Goal: Task Accomplishment & Management: Complete application form

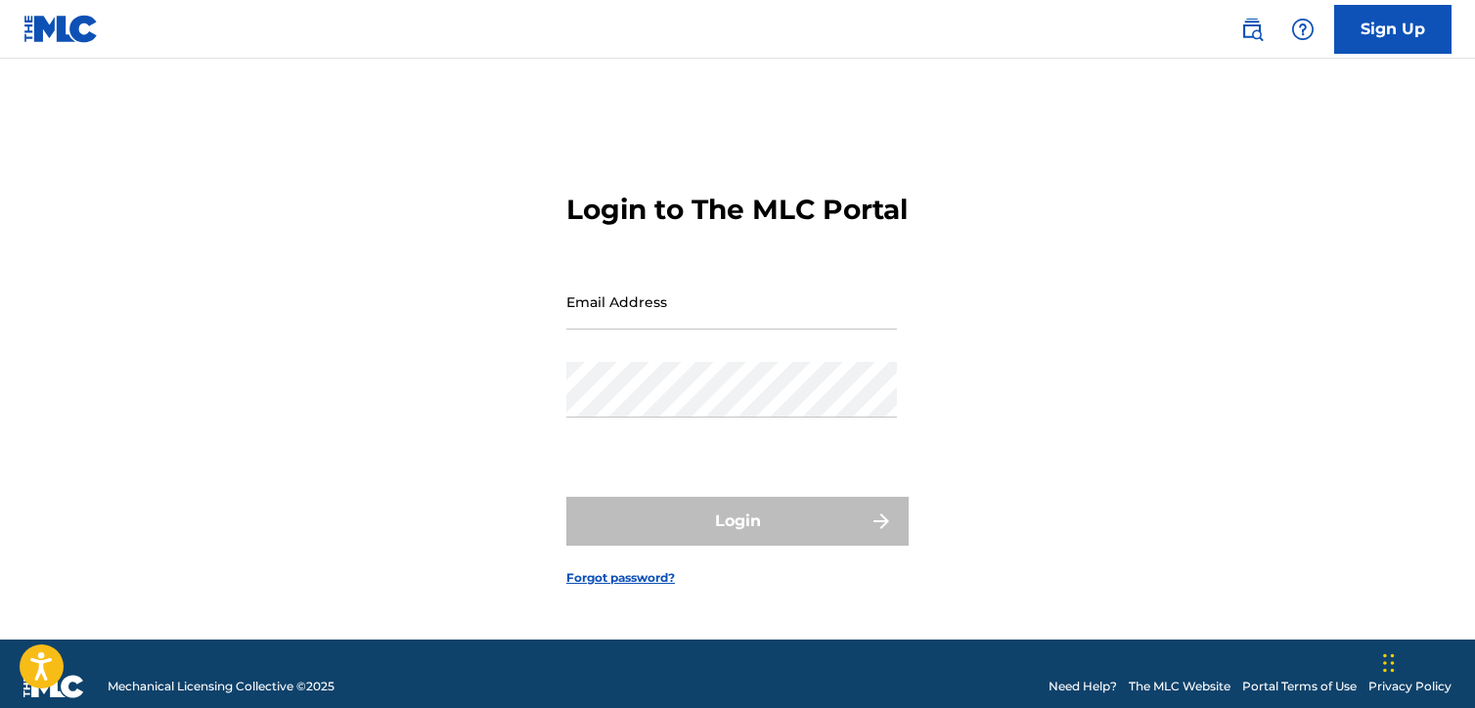
click at [886, 309] on span at bounding box center [887, 302] width 16 height 16
type input "[EMAIL_ADDRESS][DOMAIN_NAME]"
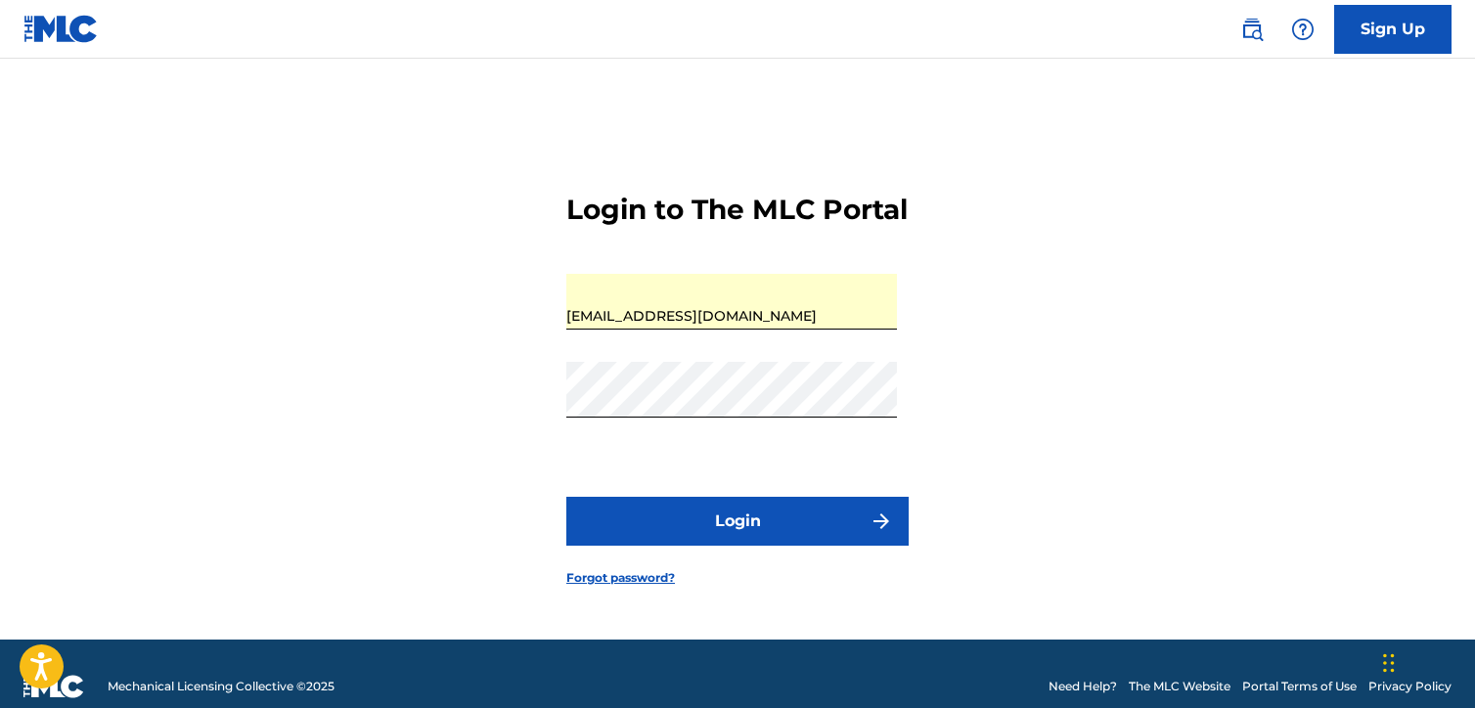
click at [745, 535] on button "Login" at bounding box center [737, 521] width 342 height 49
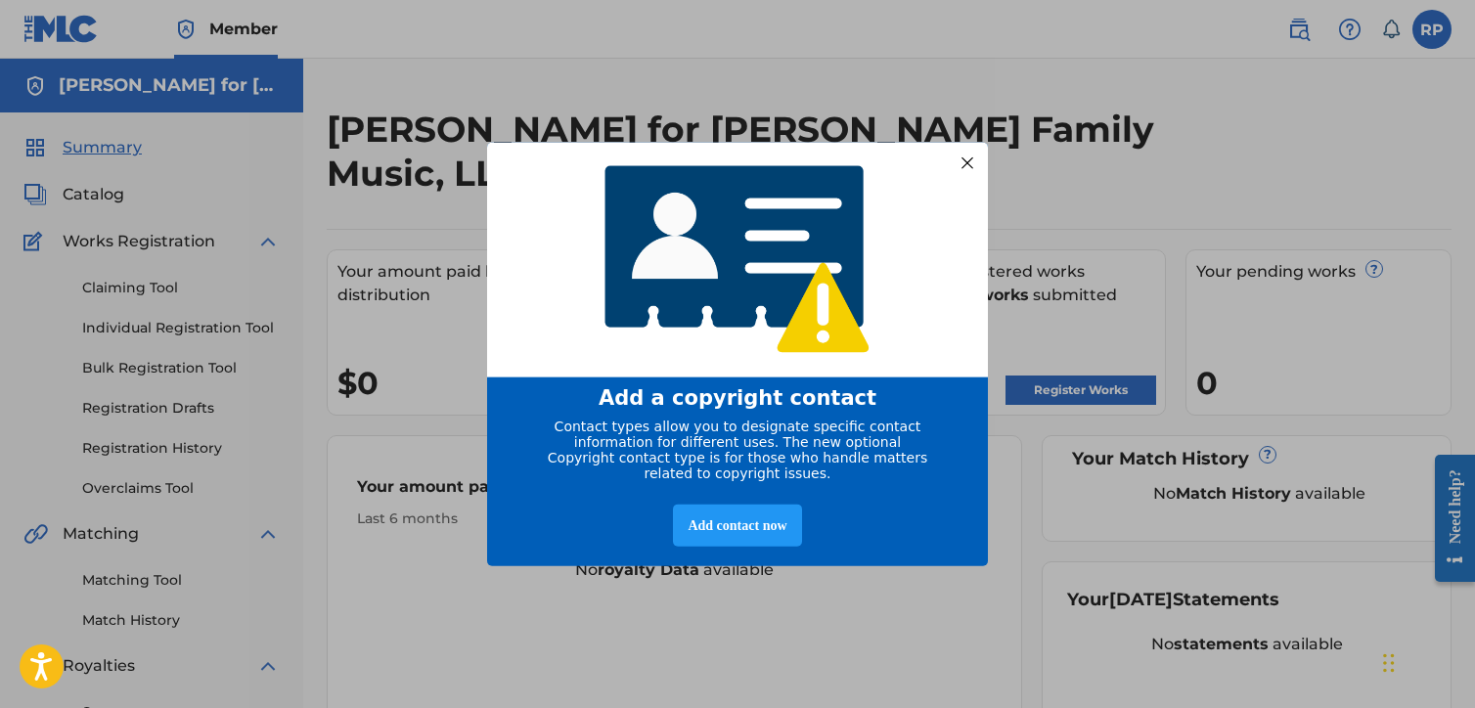
click at [964, 152] on div at bounding box center [967, 162] width 25 height 25
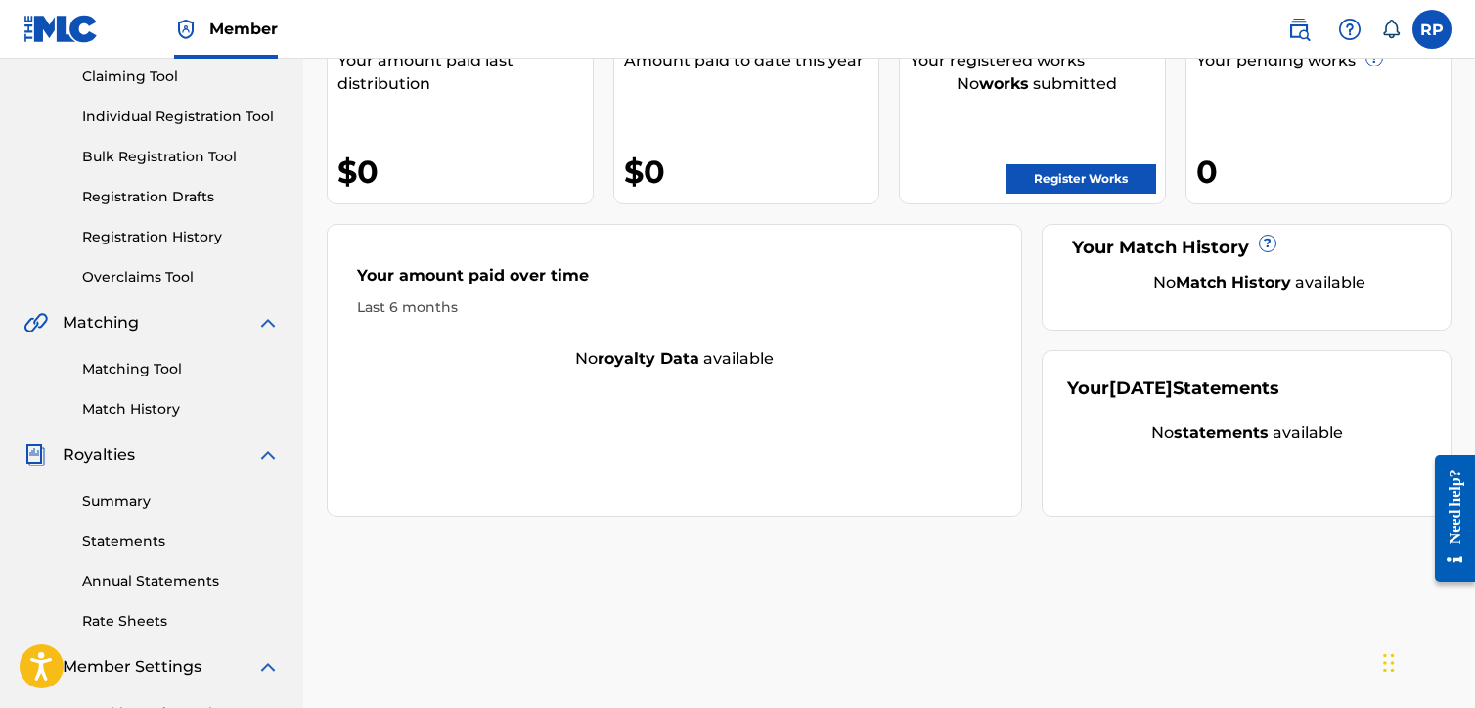
scroll to position [113, 0]
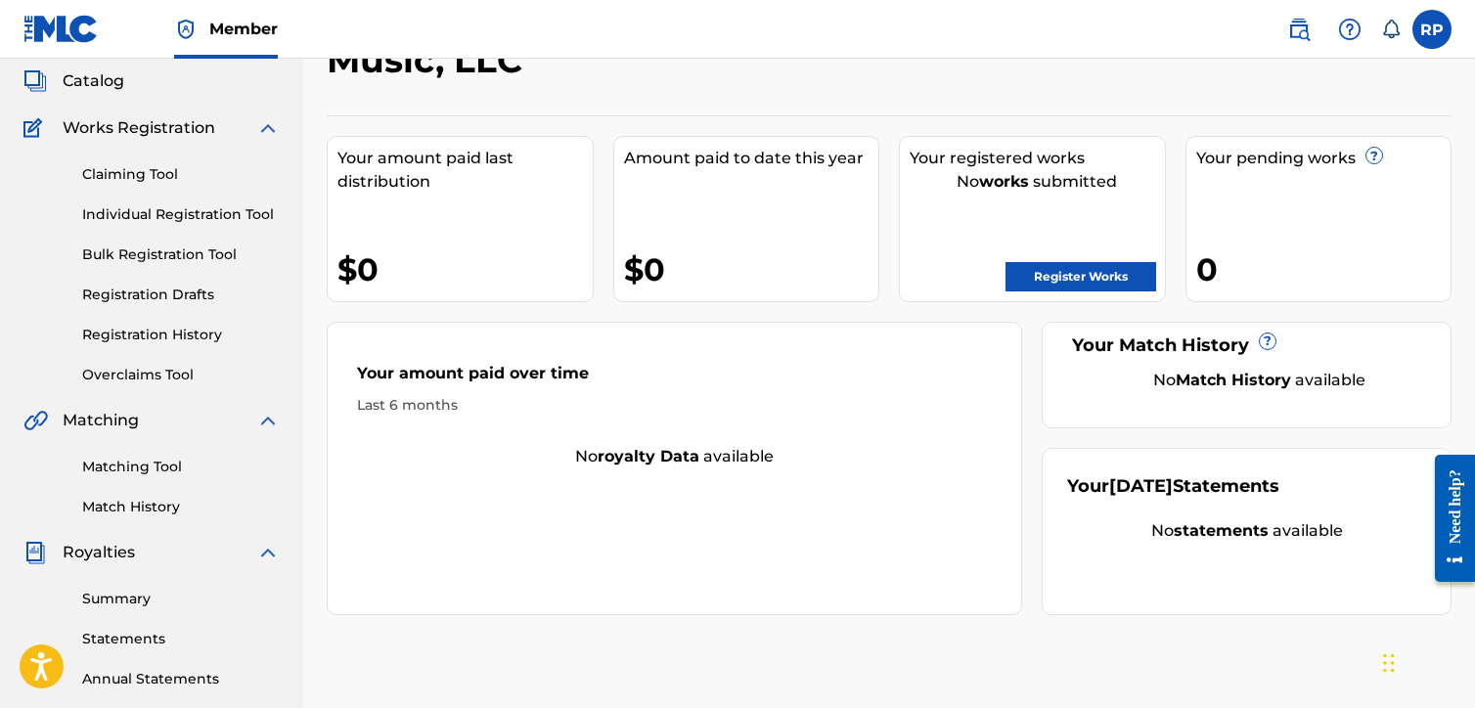
click at [235, 212] on link "Individual Registration Tool" at bounding box center [181, 214] width 198 height 21
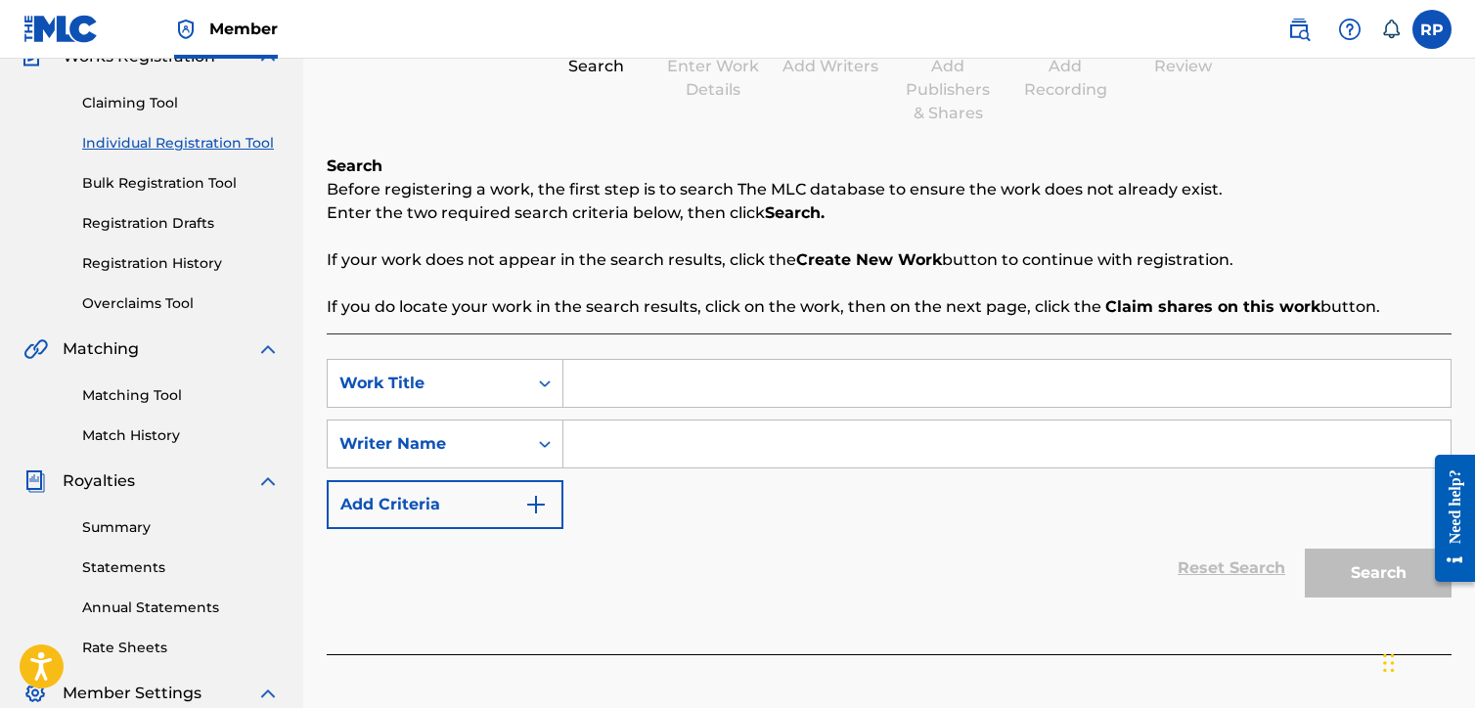
scroll to position [196, 0]
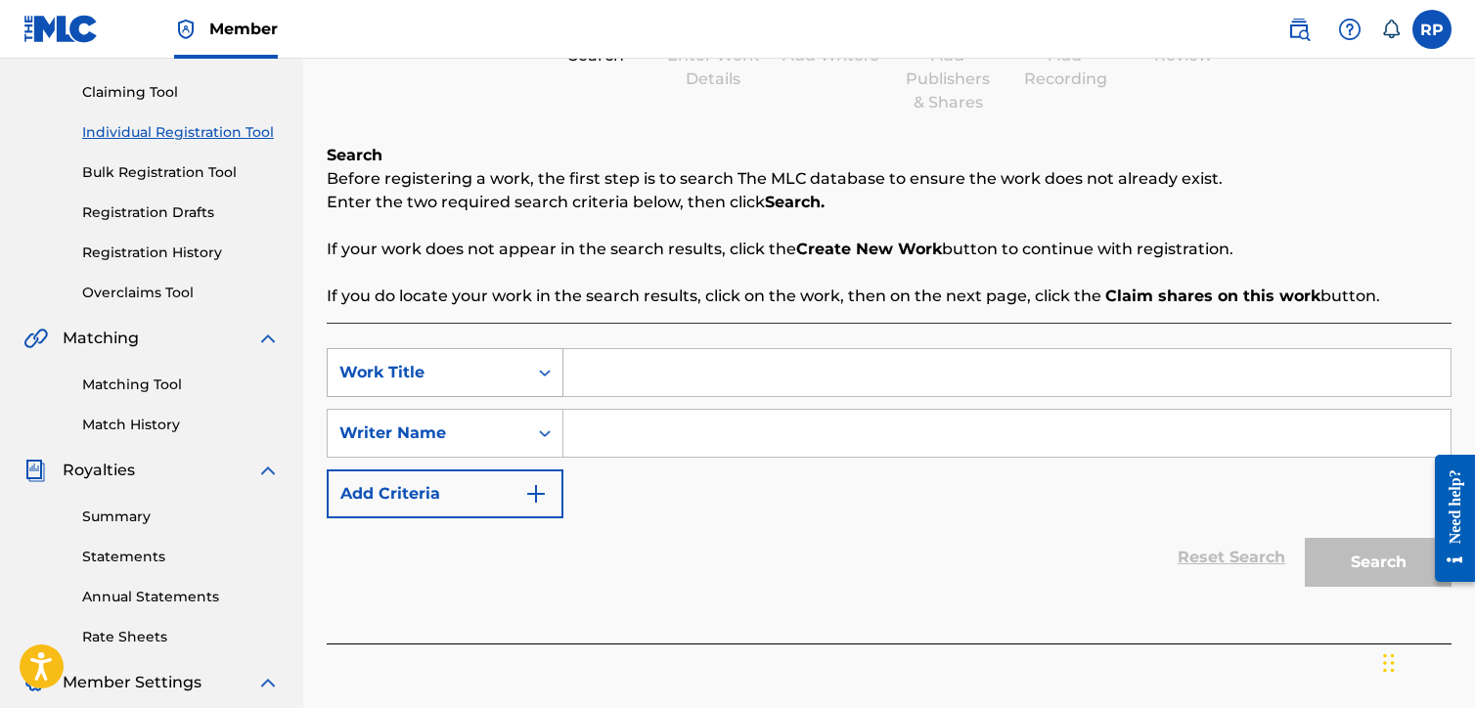
click at [544, 370] on icon "Search Form" at bounding box center [545, 373] width 20 height 20
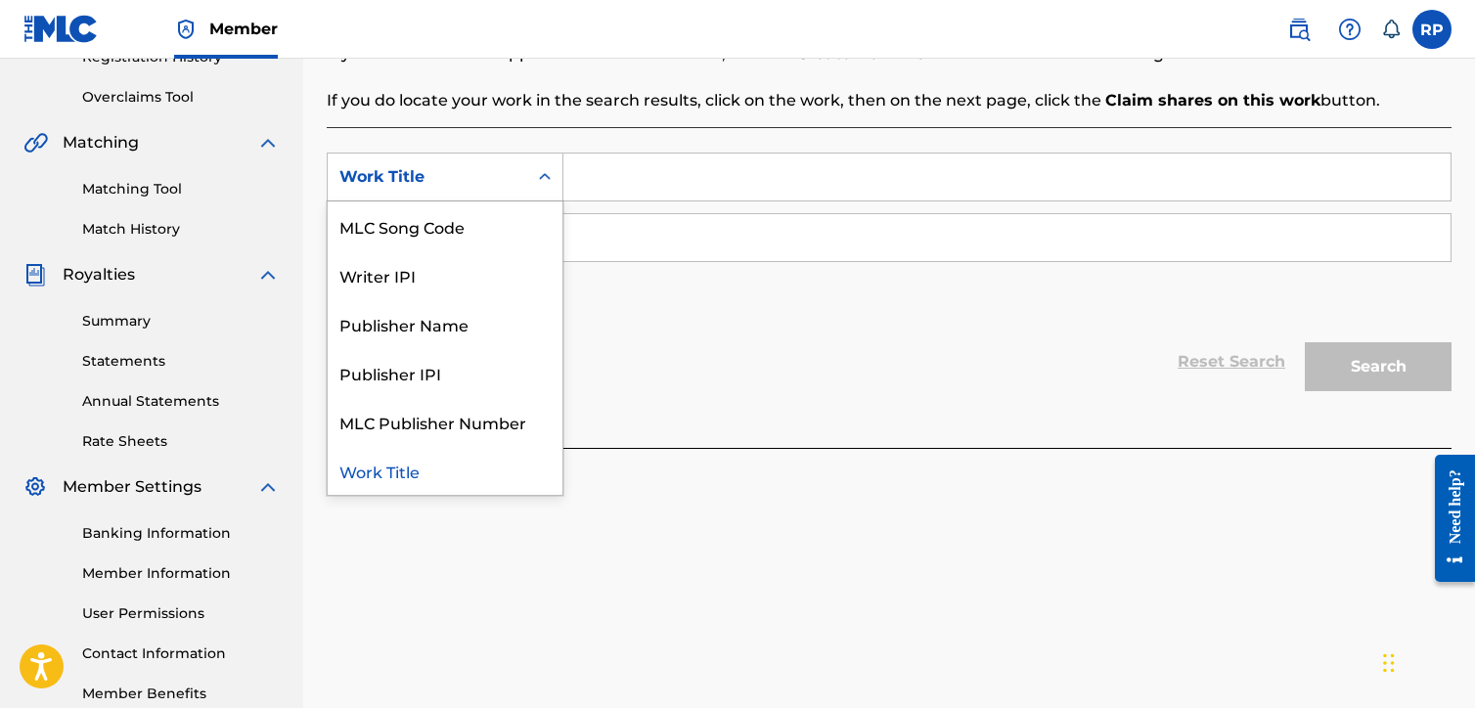
scroll to position [0, 0]
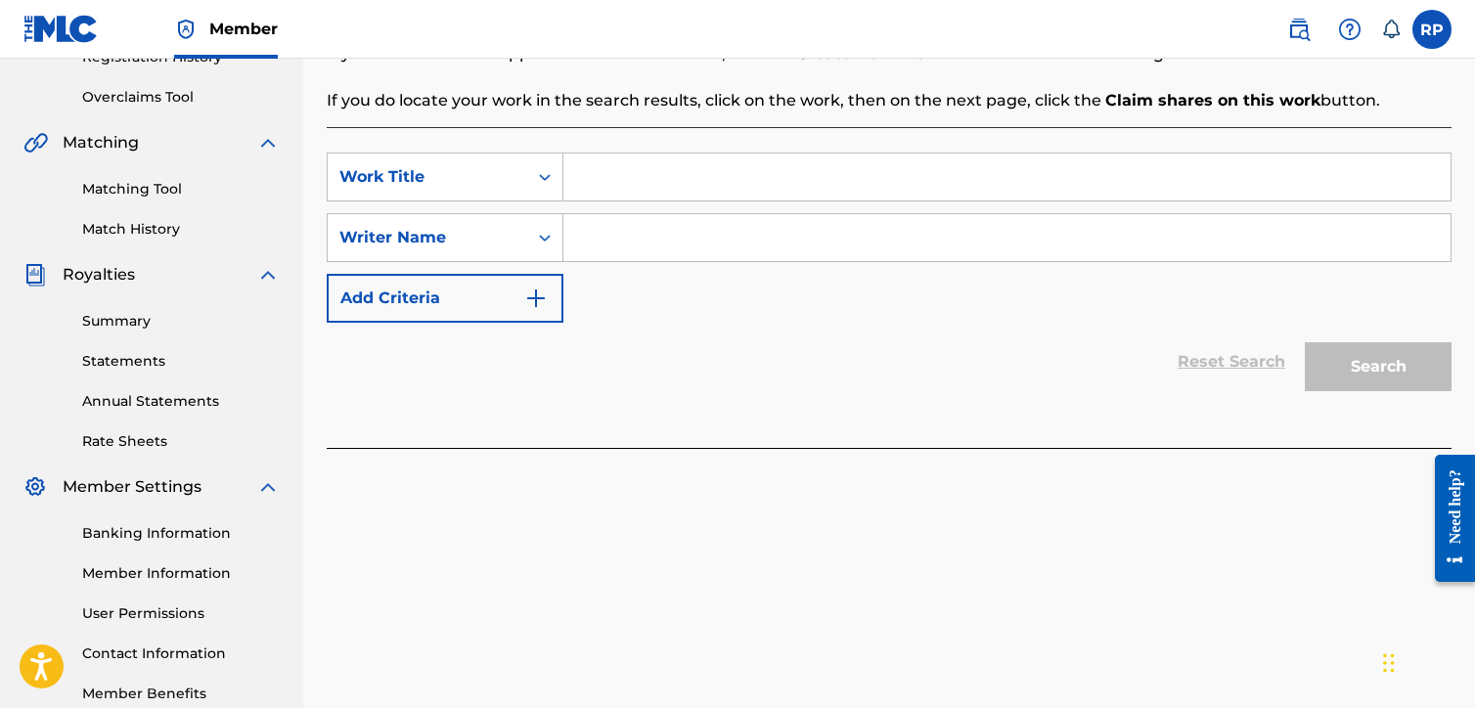
click at [685, 367] on div "Reset Search Search" at bounding box center [889, 362] width 1125 height 78
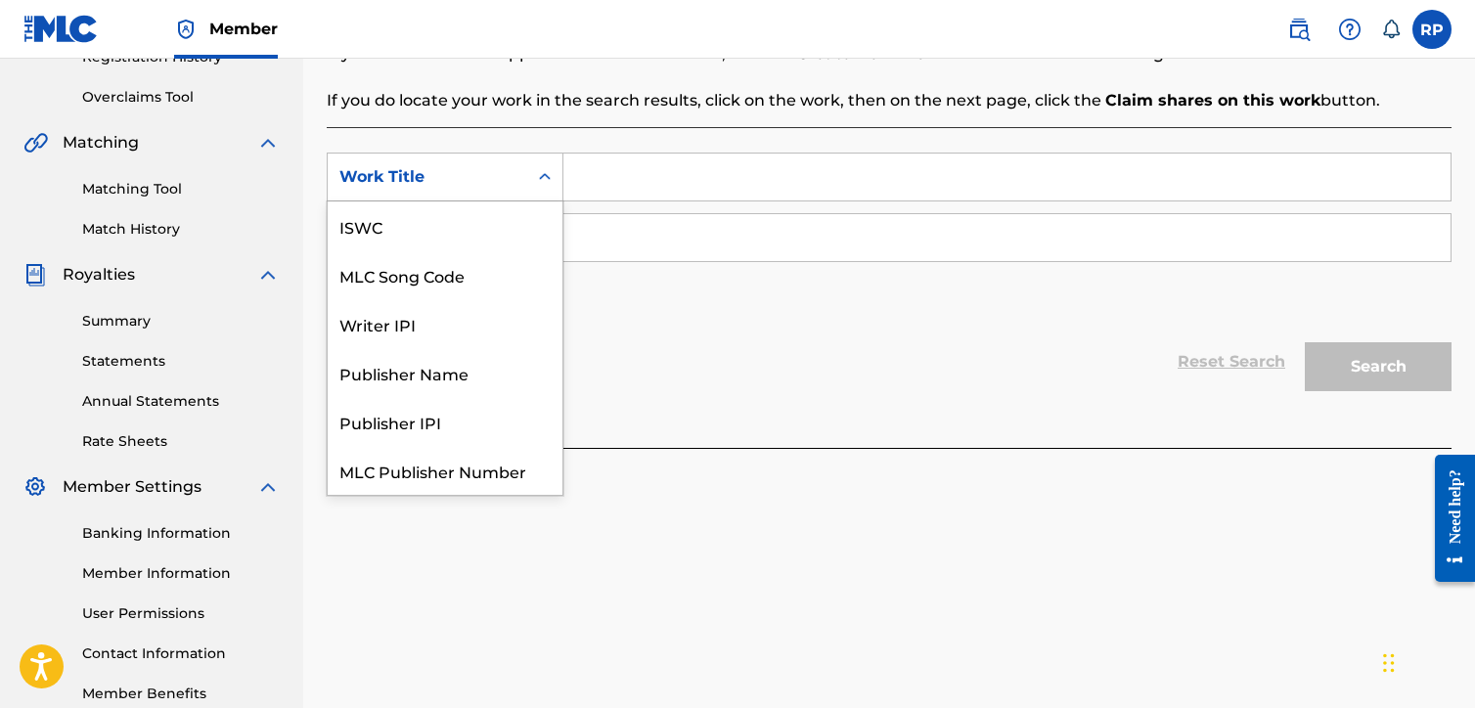
scroll to position [49, 0]
click at [548, 176] on icon "Search Form" at bounding box center [545, 176] width 12 height 7
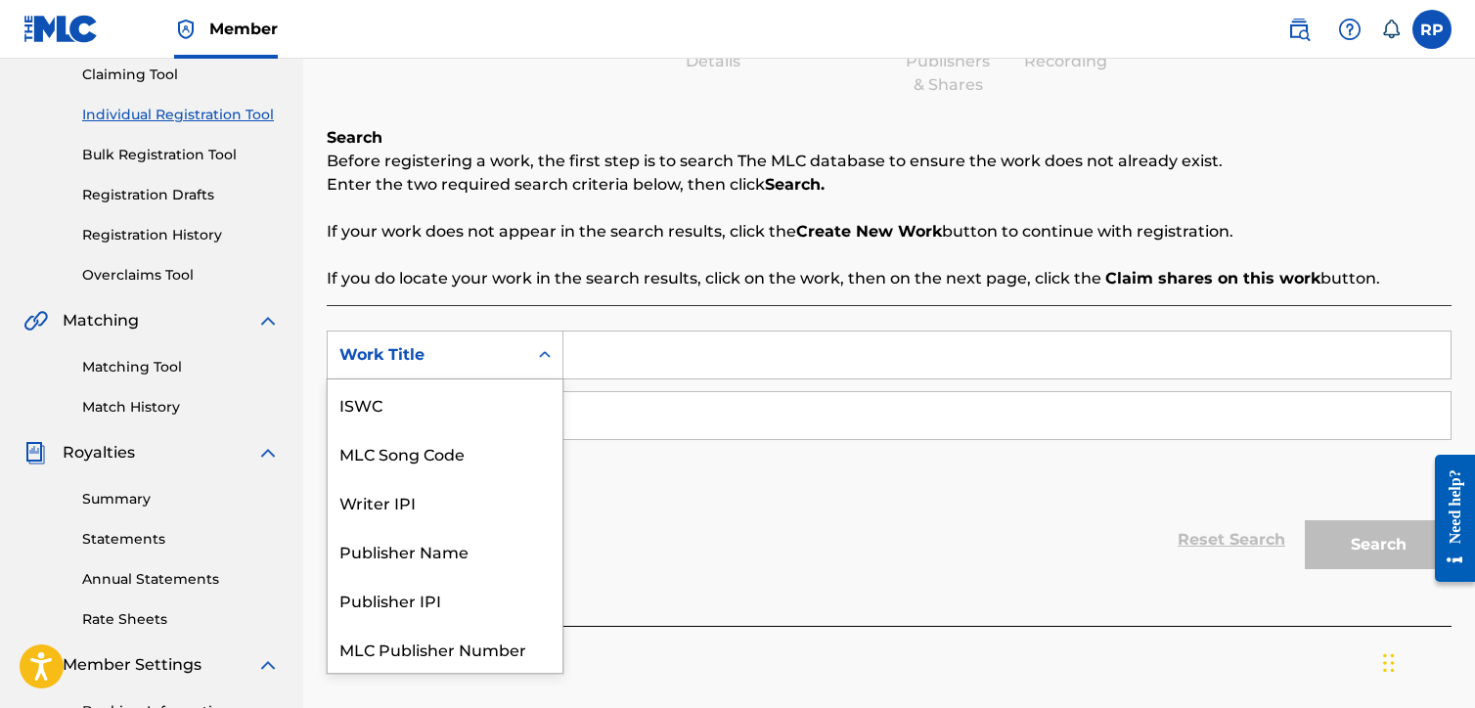
scroll to position [196, 0]
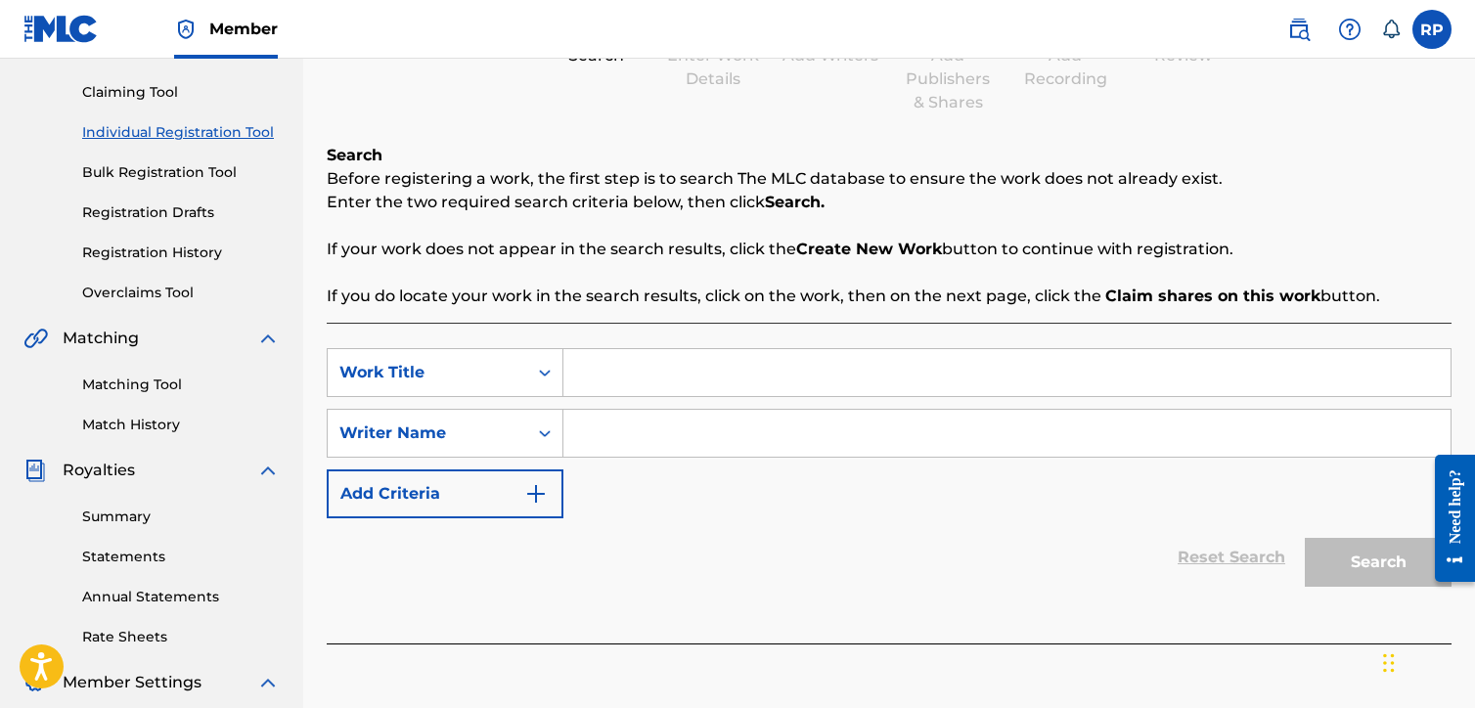
click at [632, 473] on div "SearchWithCriteria2b556c8f-91ab-4be6-8c02-8afe978f5adc Work Title SearchWithCri…" at bounding box center [889, 433] width 1125 height 170
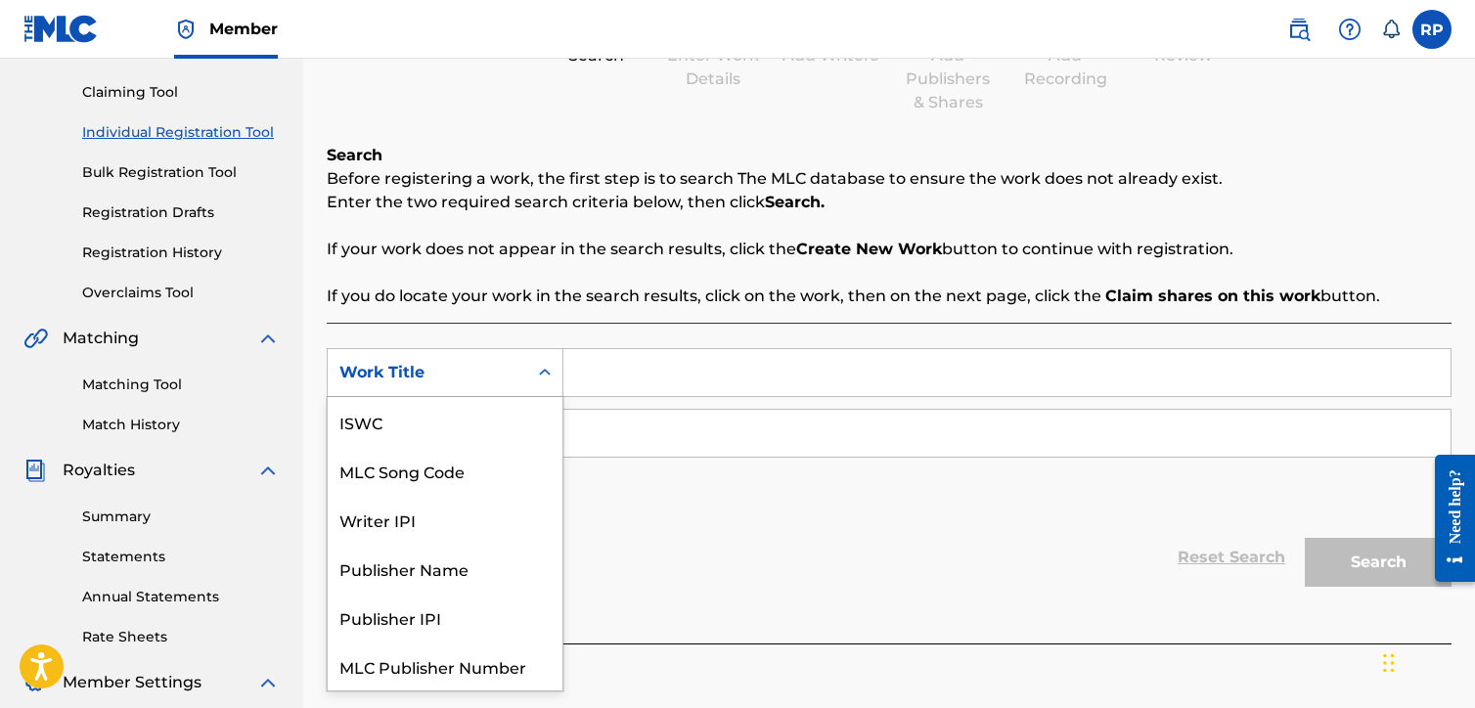
scroll to position [49, 0]
click at [544, 369] on icon "Search Form" at bounding box center [545, 373] width 20 height 20
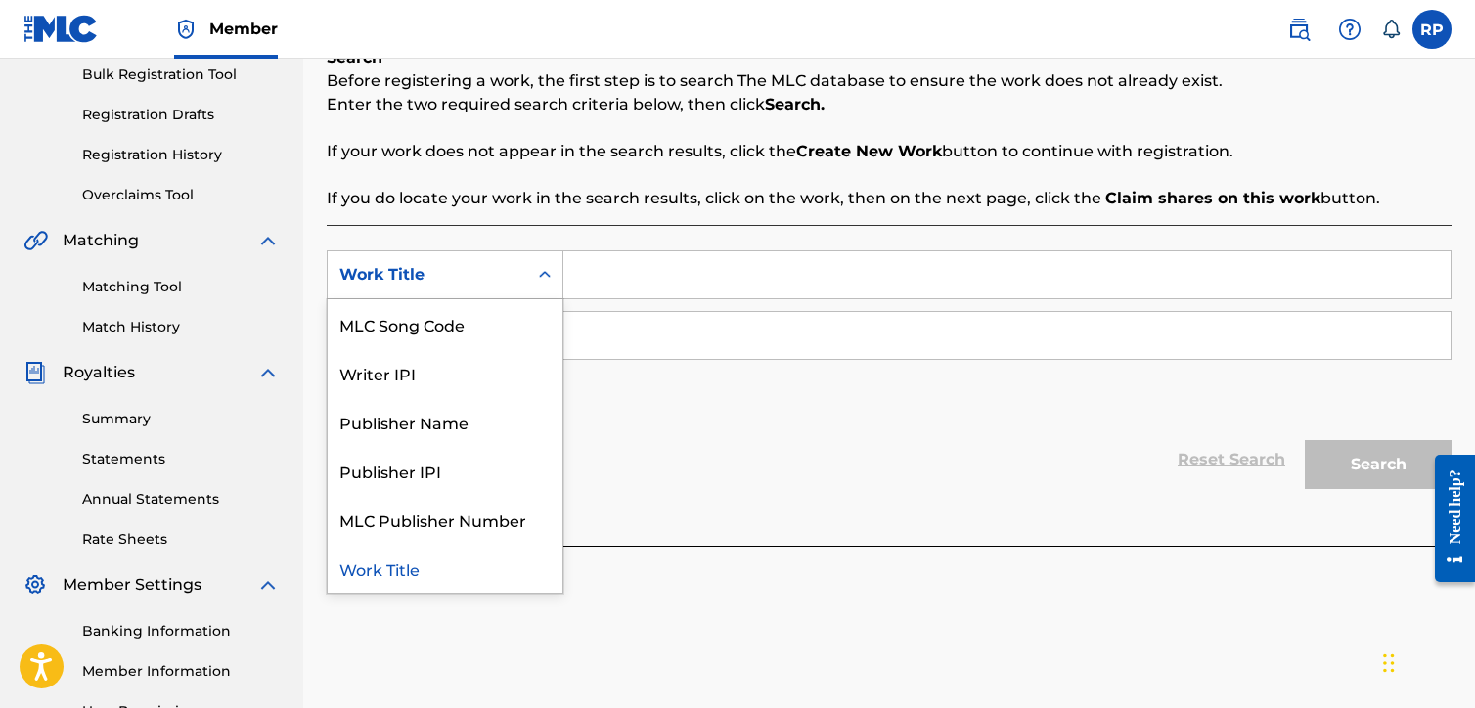
click at [395, 566] on div "Work Title" at bounding box center [445, 568] width 235 height 49
click at [544, 273] on icon "Search Form" at bounding box center [545, 275] width 20 height 20
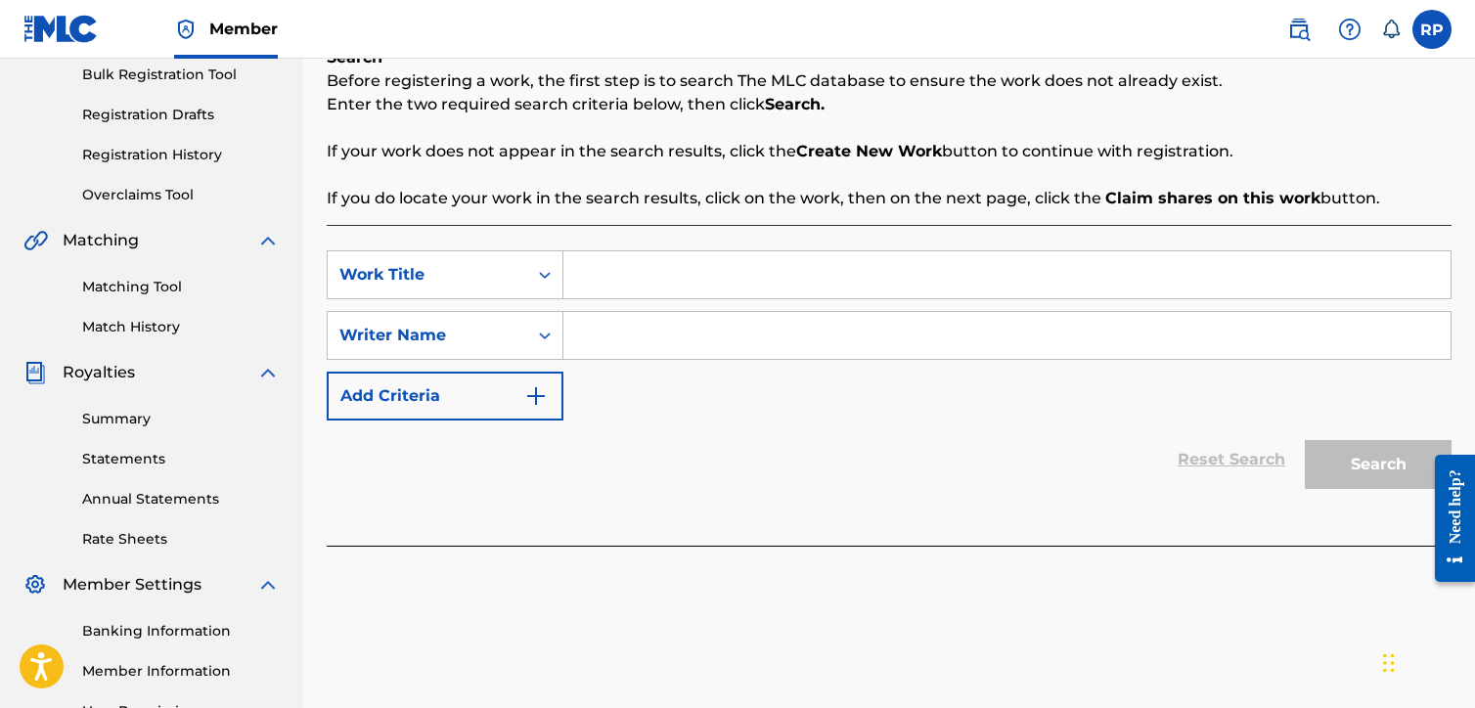
drag, startPoint x: 670, startPoint y: 472, endPoint x: 650, endPoint y: 463, distance: 22.4
click at [670, 473] on div "Reset Search Search" at bounding box center [889, 460] width 1125 height 78
click at [595, 269] on input "Search Form" at bounding box center [1007, 274] width 887 height 47
type input "J"
type input "Forever Blessed"
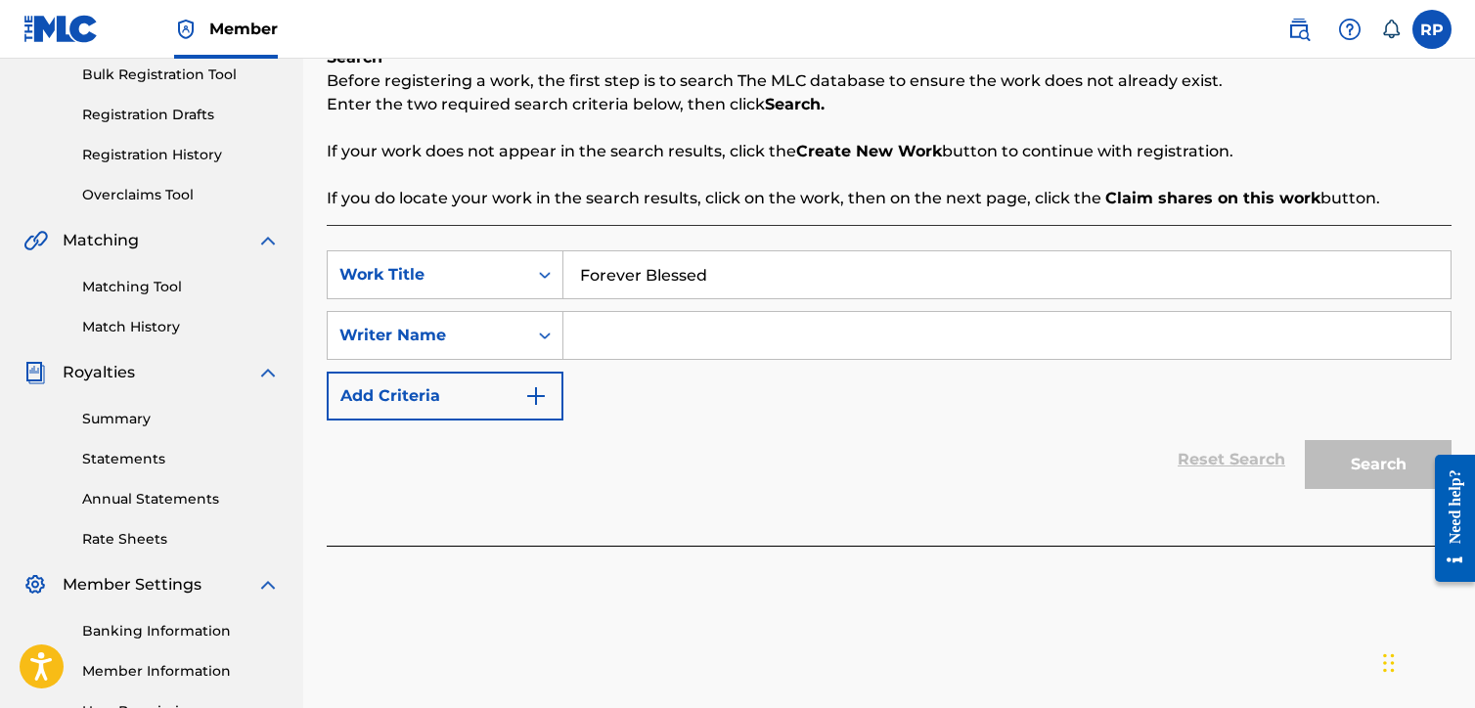
click at [620, 339] on input "Search Form" at bounding box center [1007, 335] width 887 height 47
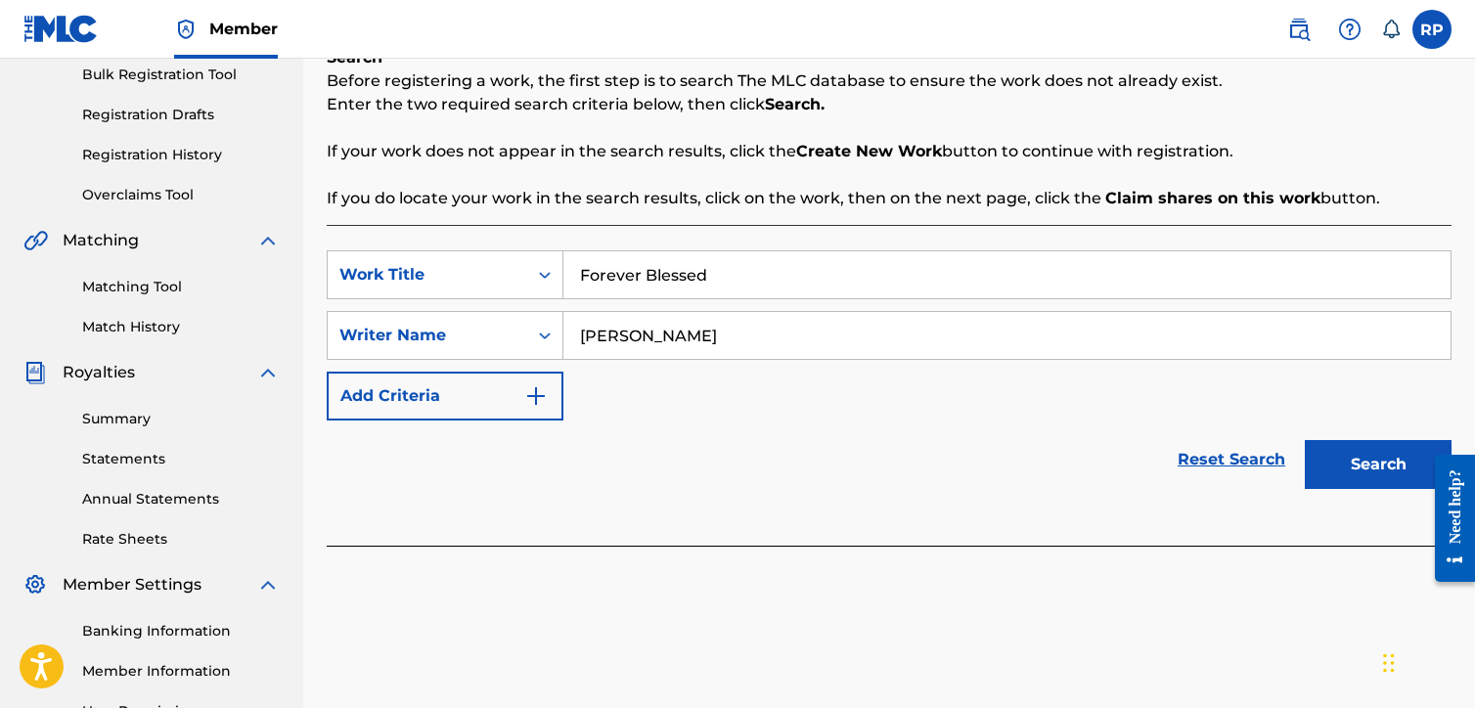
type input "[PERSON_NAME]"
click at [1358, 457] on button "Search" at bounding box center [1378, 464] width 147 height 49
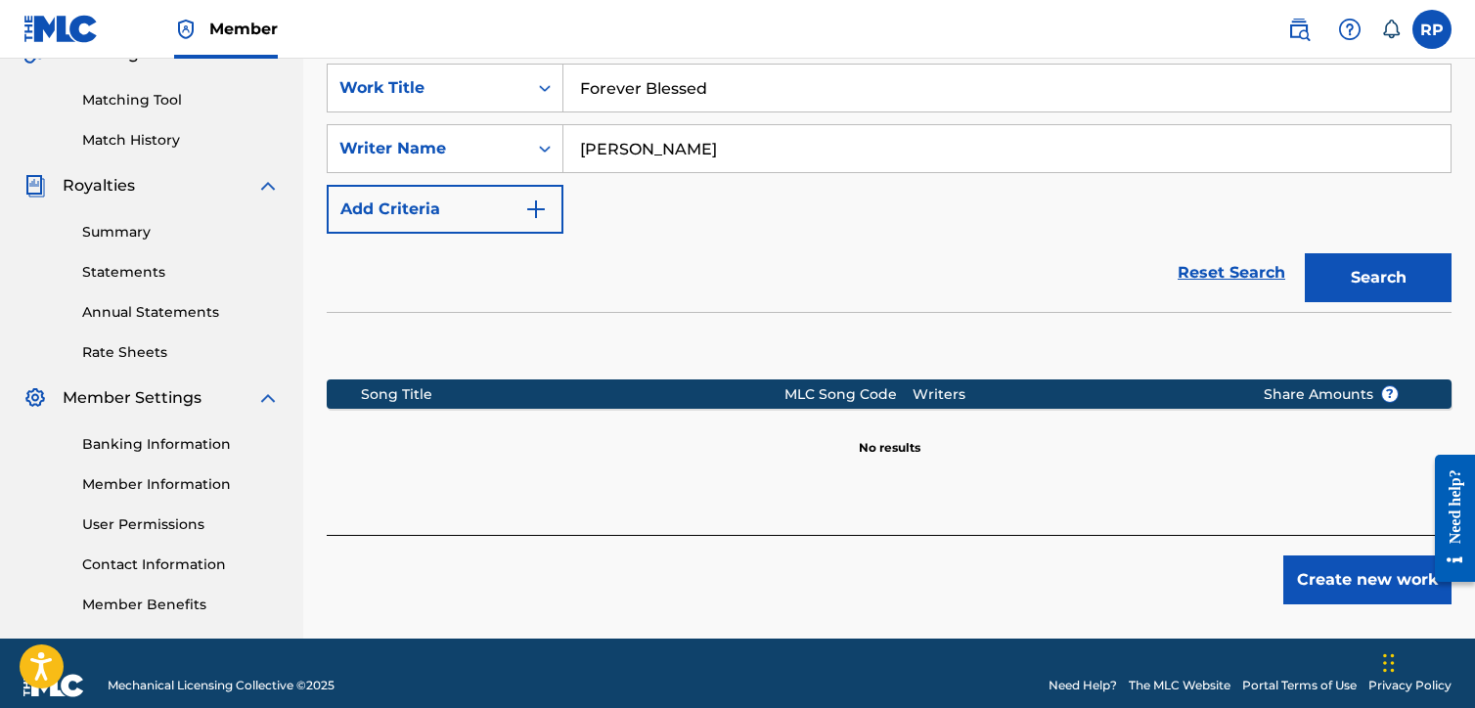
scroll to position [489, 0]
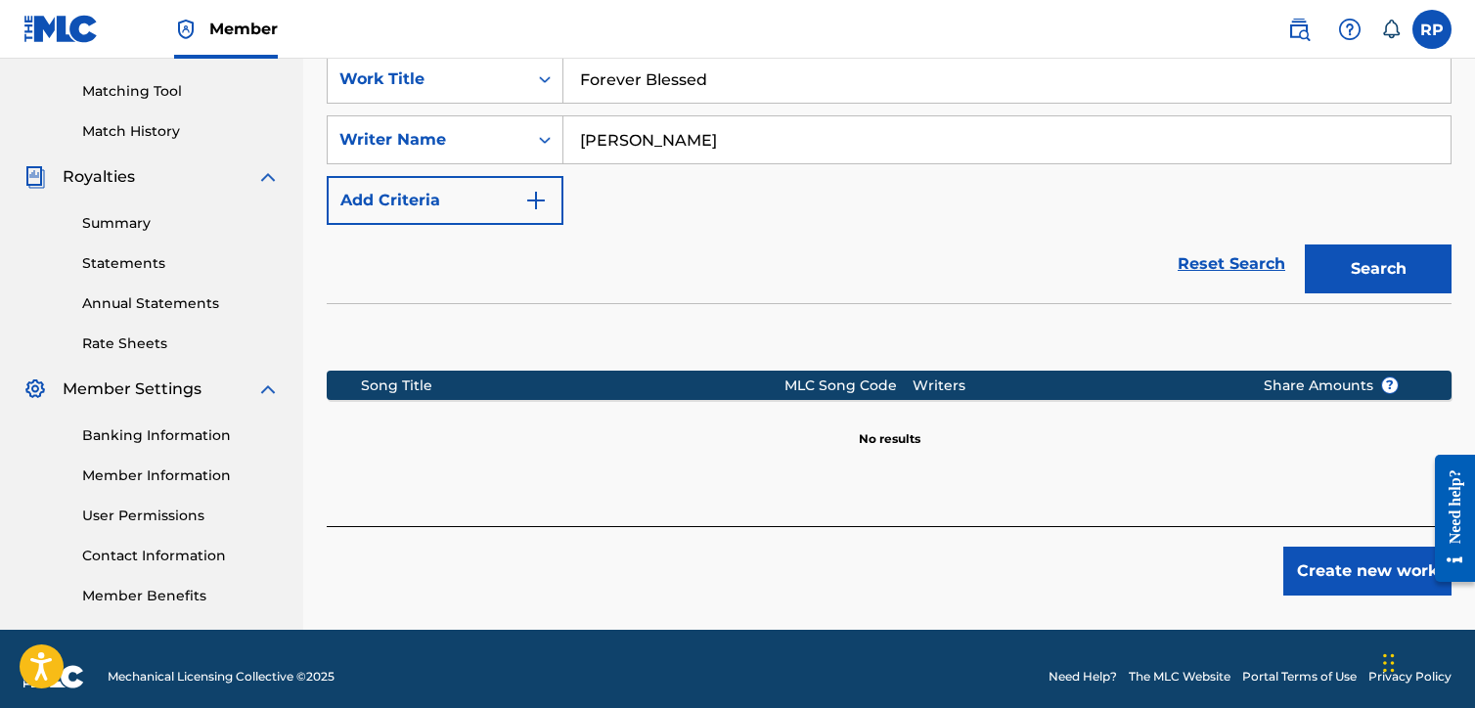
click at [1359, 570] on button "Create new work" at bounding box center [1368, 571] width 168 height 49
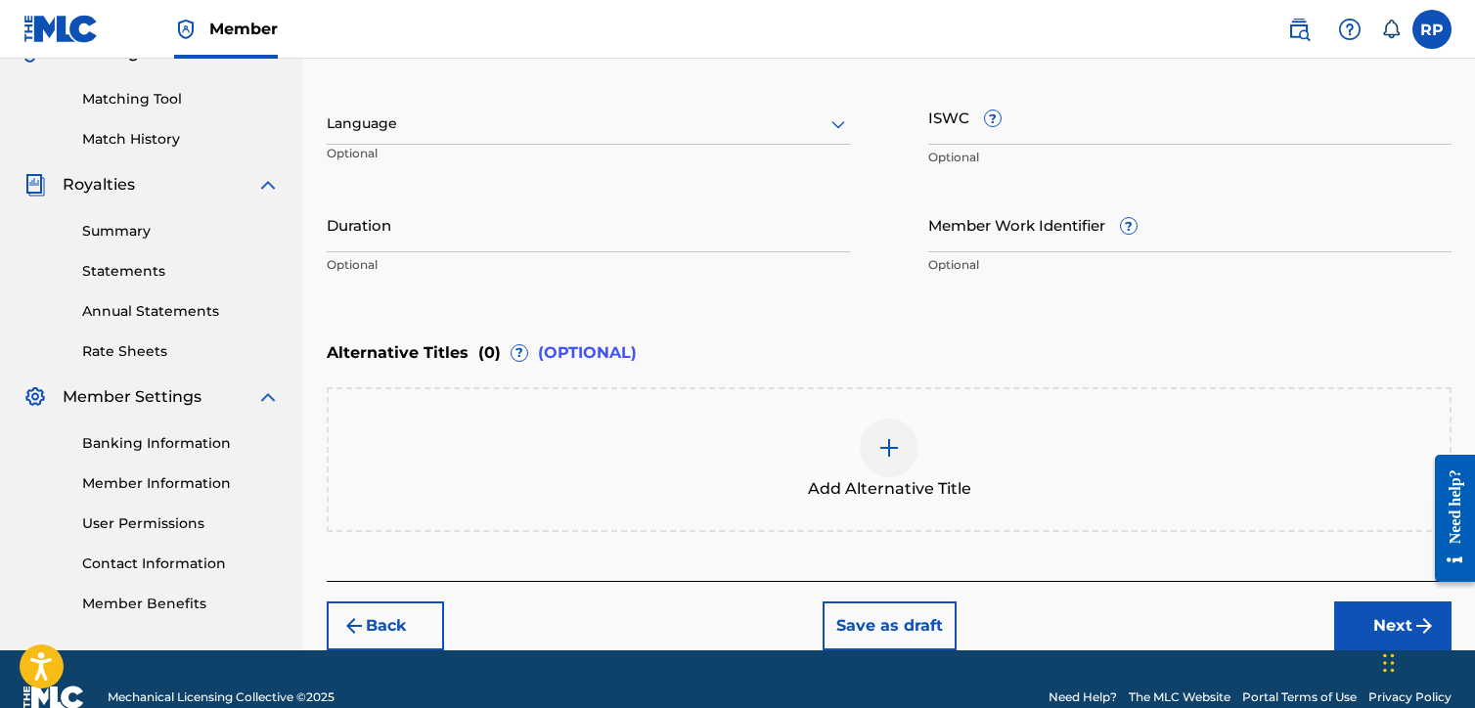
scroll to position [516, 0]
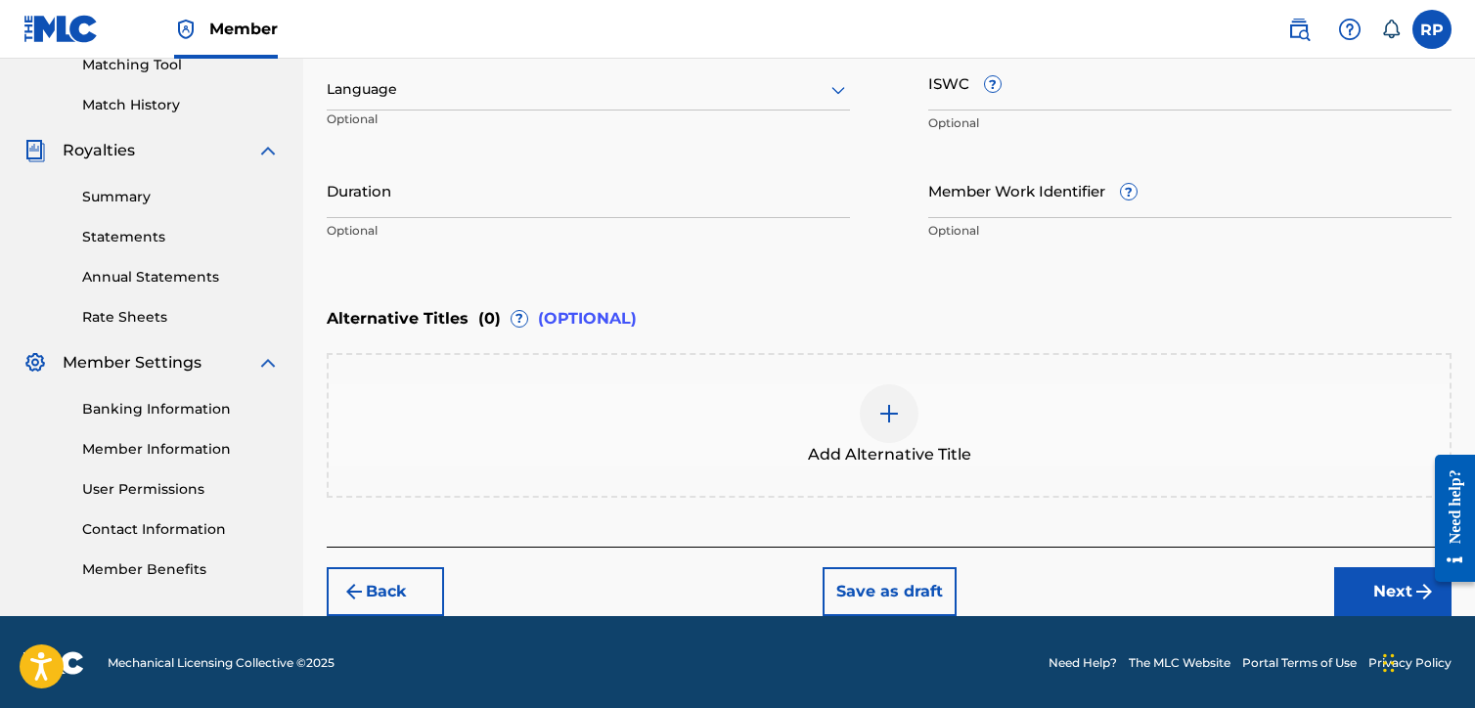
click at [1392, 586] on button "Next" at bounding box center [1392, 591] width 117 height 49
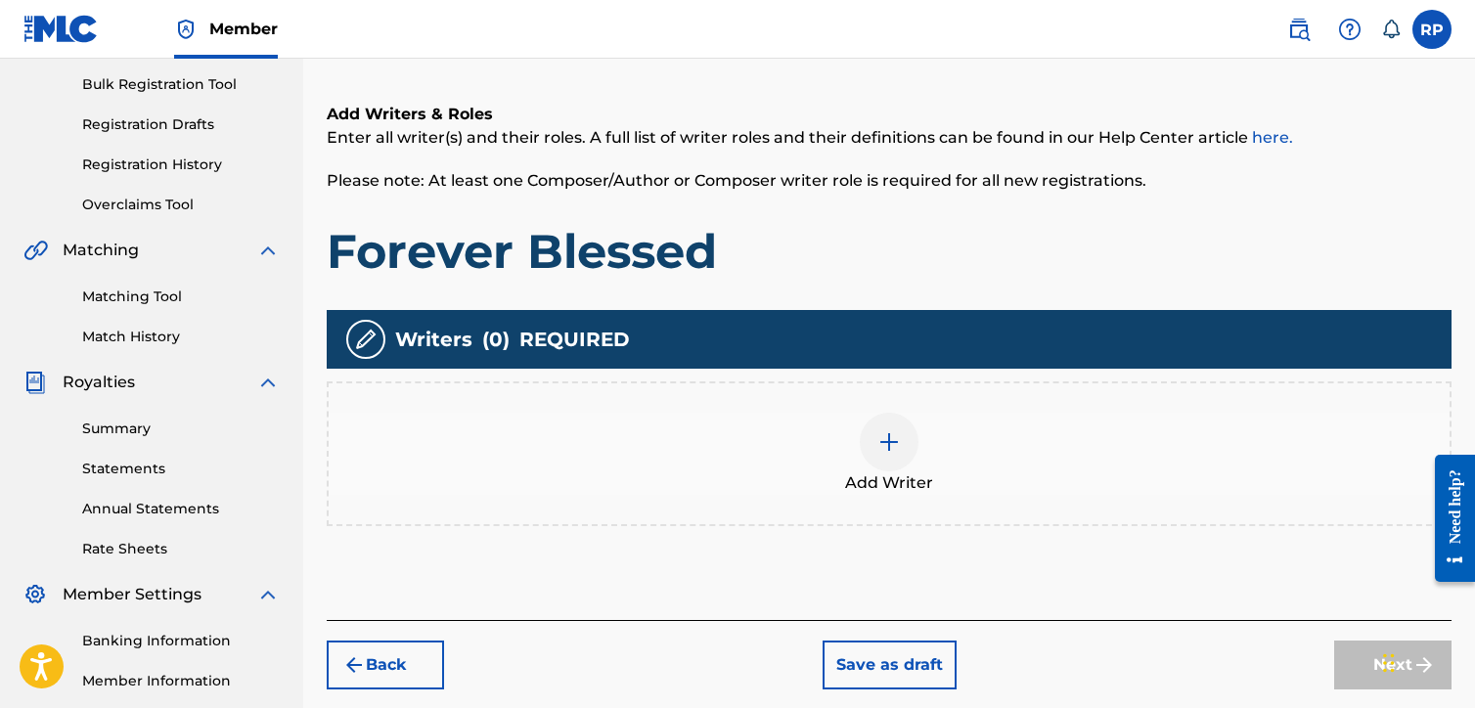
scroll to position [382, 0]
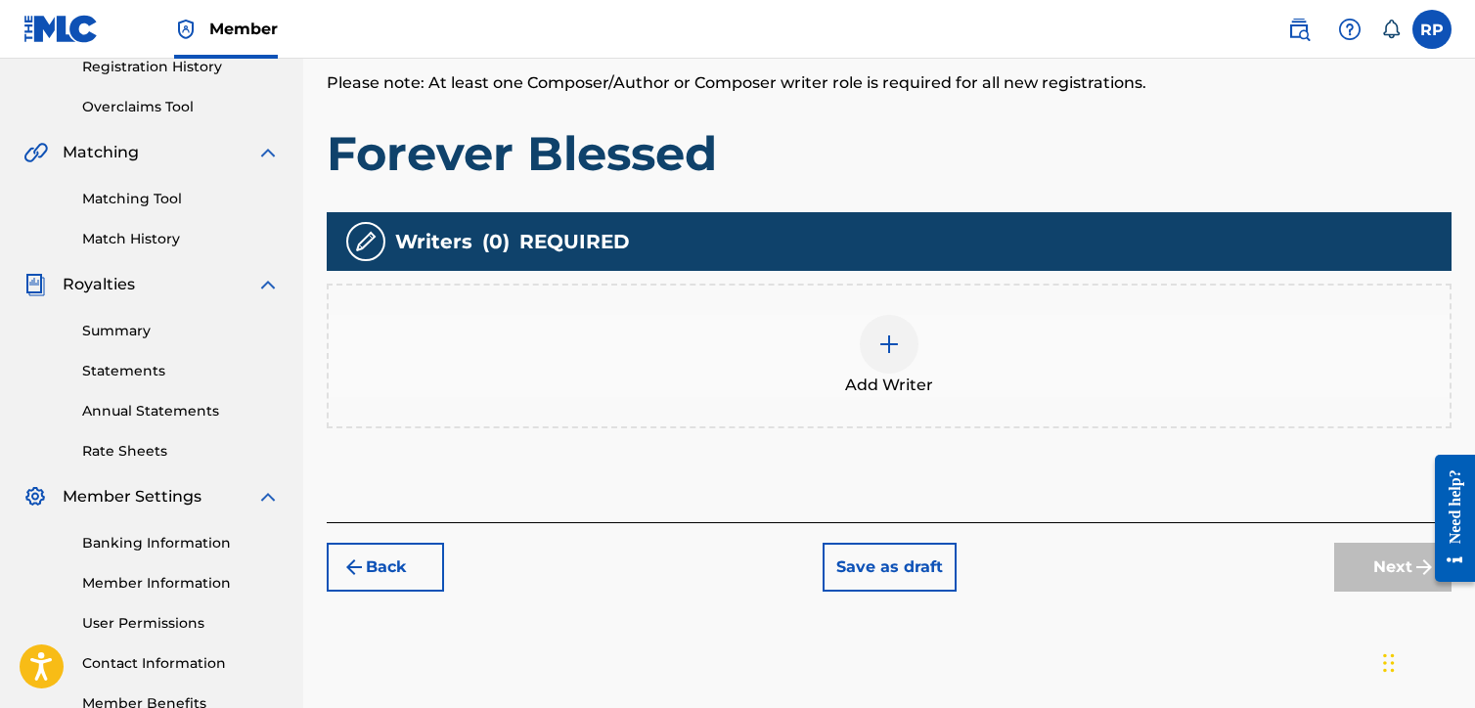
click at [888, 339] on img at bounding box center [889, 344] width 23 height 23
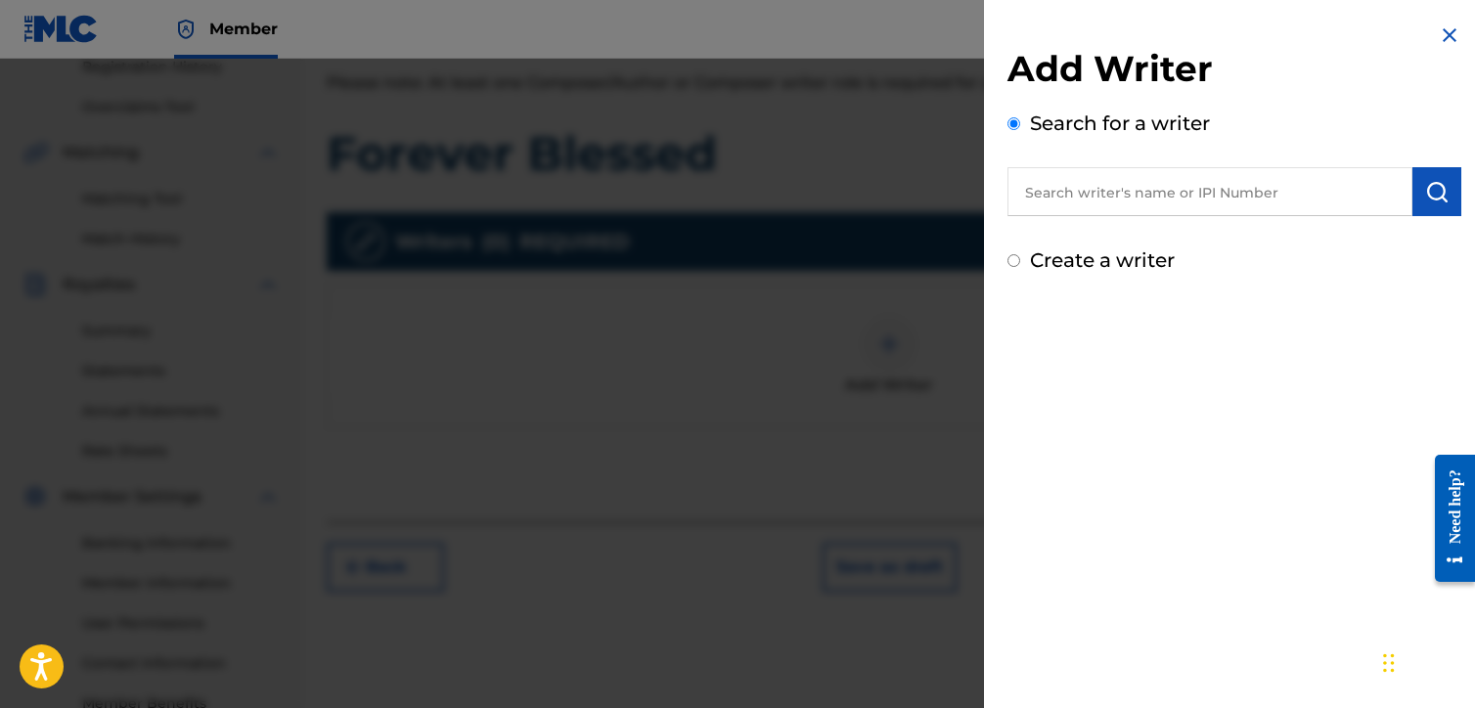
click at [1049, 203] on input "text" at bounding box center [1210, 191] width 405 height 49
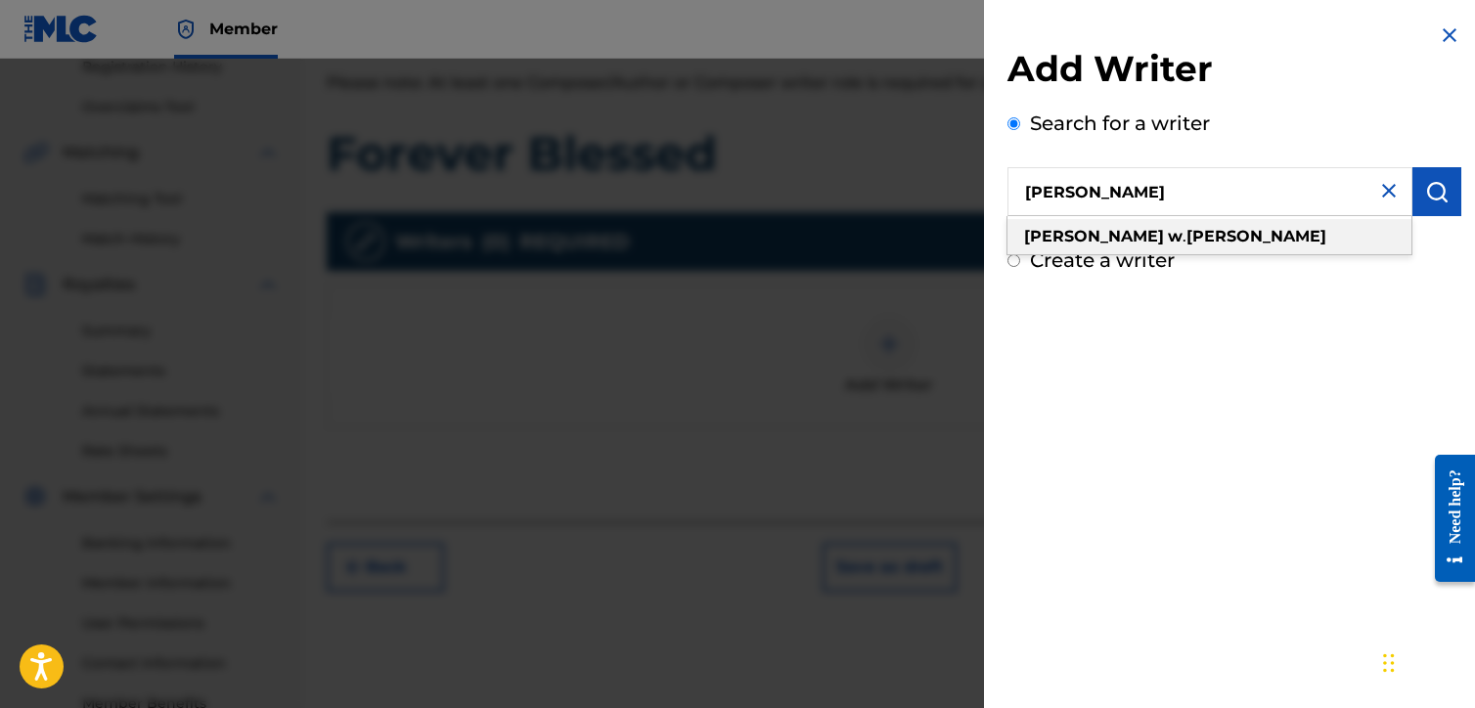
click at [1187, 237] on strong "[PERSON_NAME]" at bounding box center [1257, 236] width 140 height 19
type input "[PERSON_NAME]"
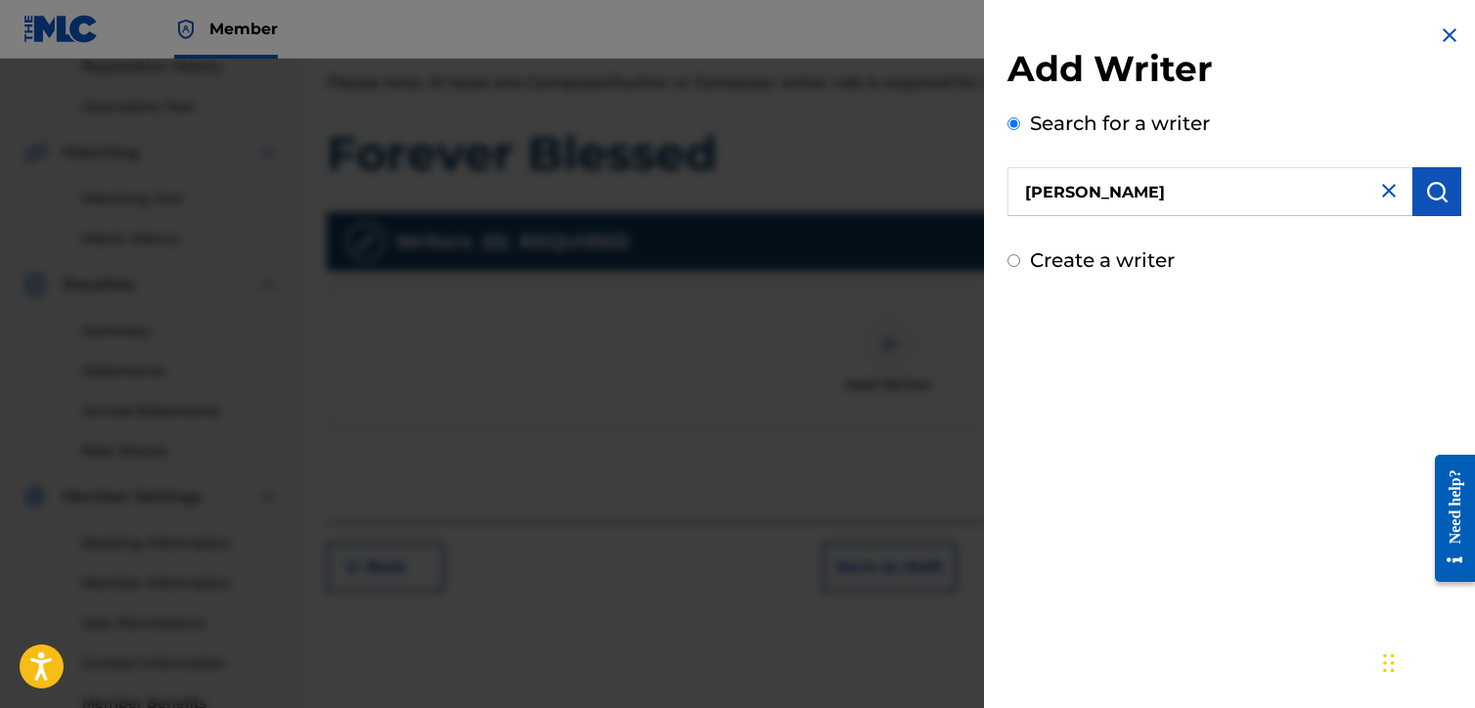
click at [1427, 187] on img "submit" at bounding box center [1436, 191] width 23 height 23
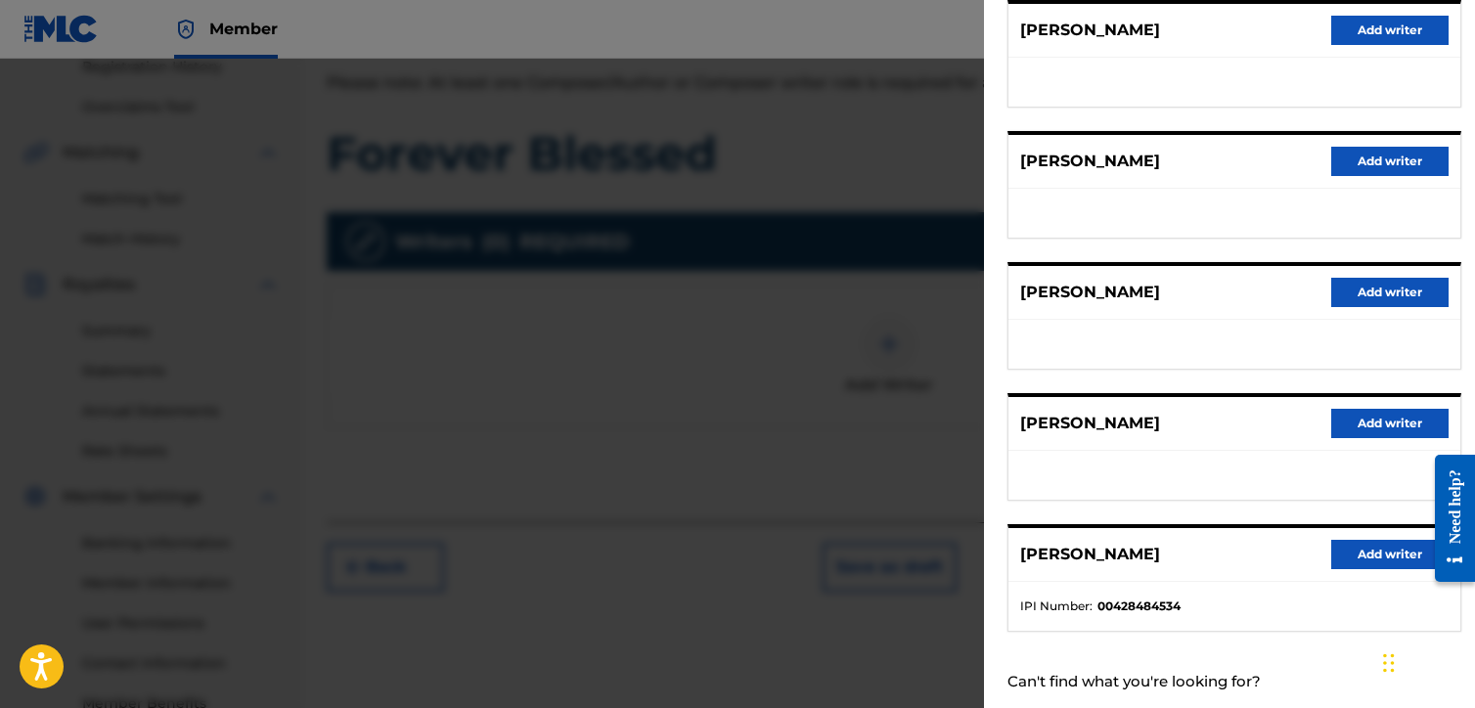
scroll to position [303, 0]
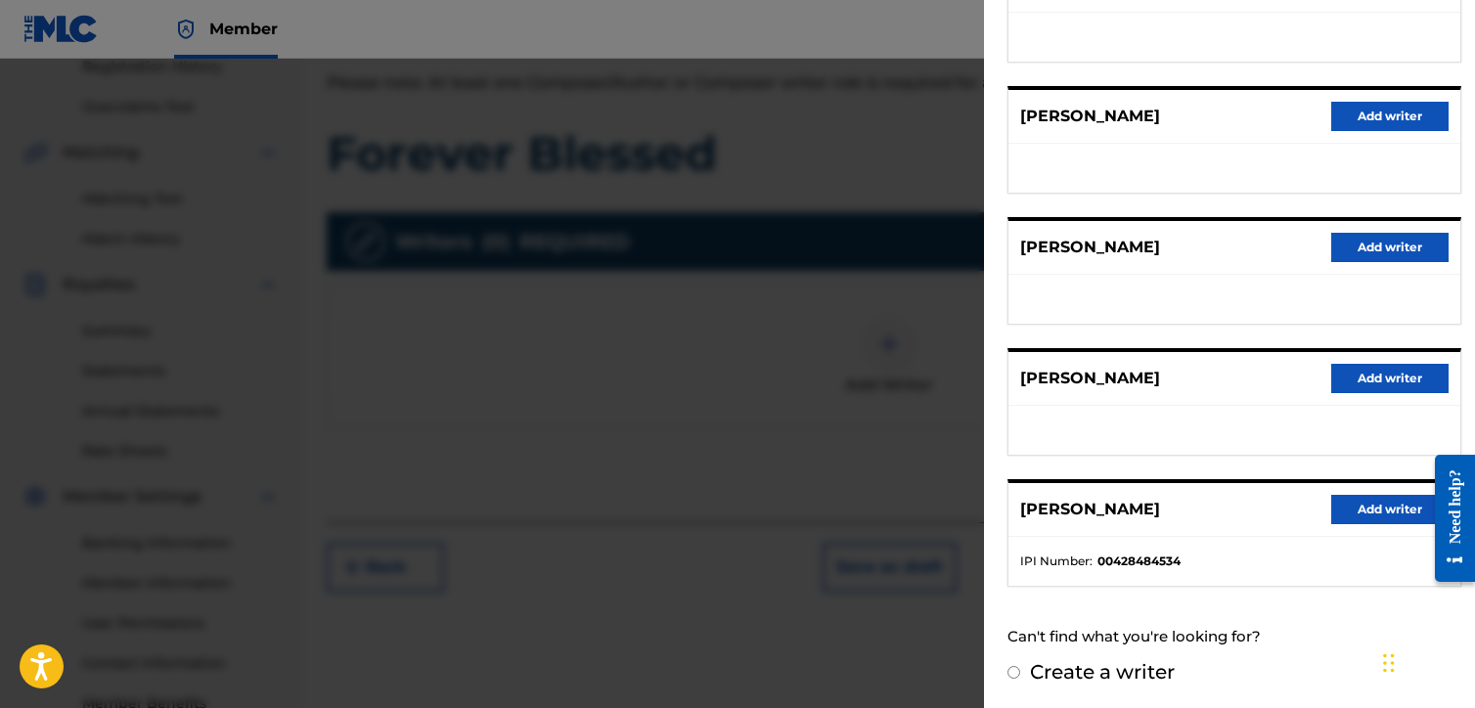
click at [1373, 501] on button "Add writer" at bounding box center [1390, 509] width 117 height 29
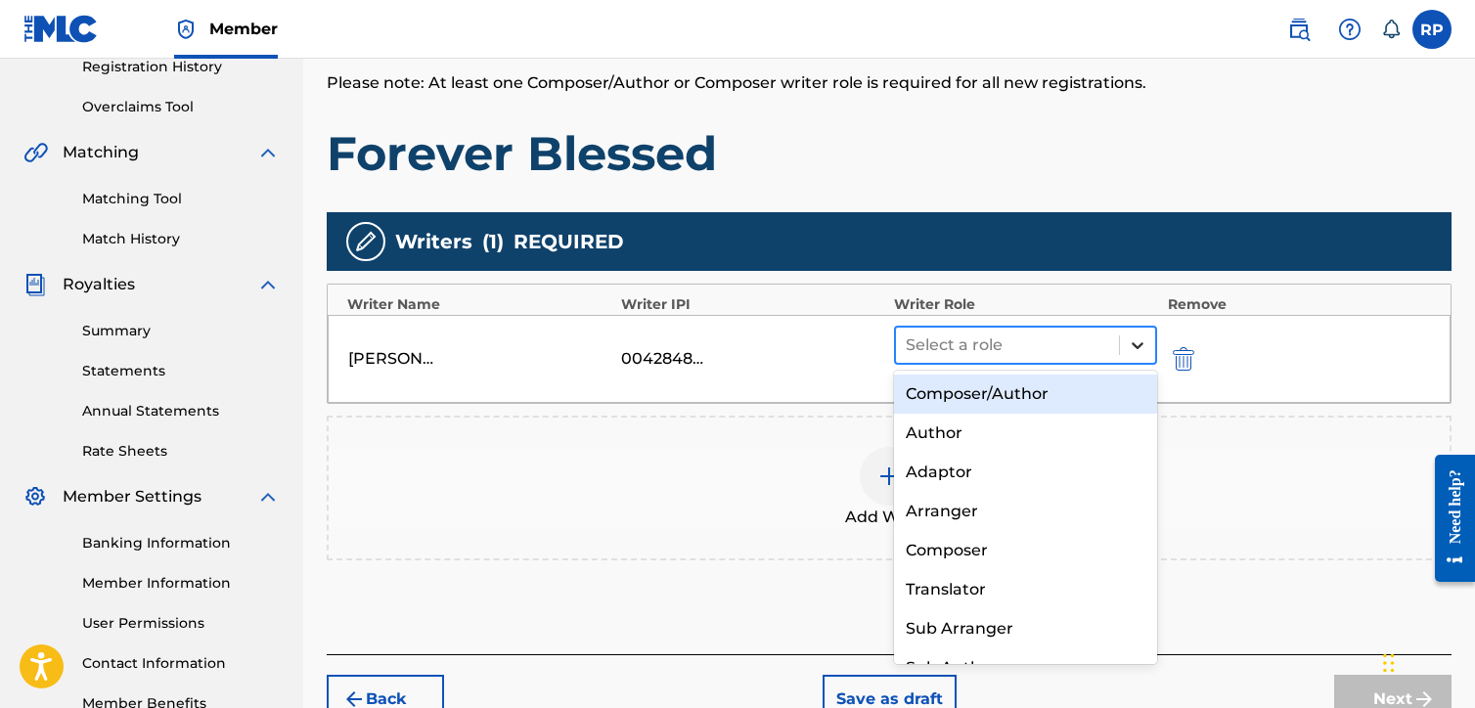
click at [1135, 342] on icon at bounding box center [1138, 345] width 12 height 7
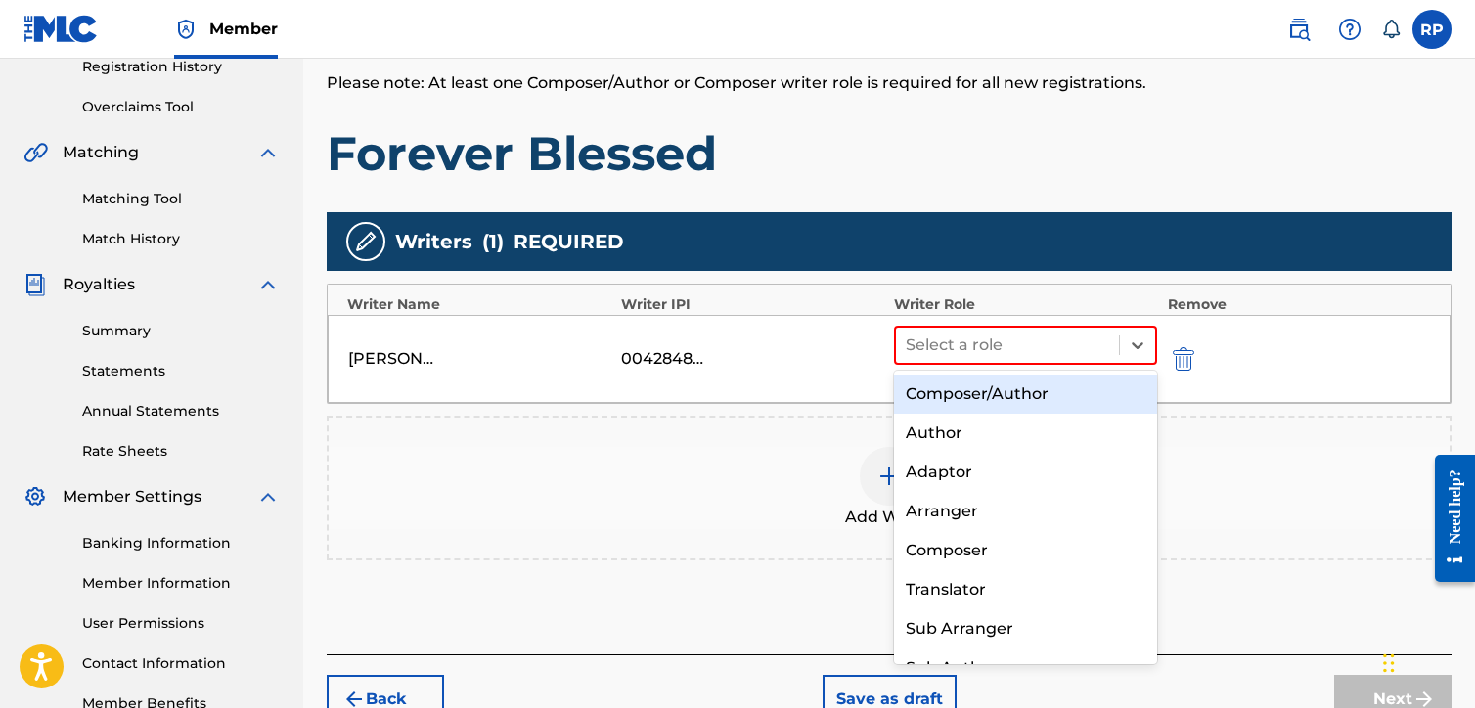
click at [1020, 394] on div "Composer/Author" at bounding box center [1025, 394] width 263 height 39
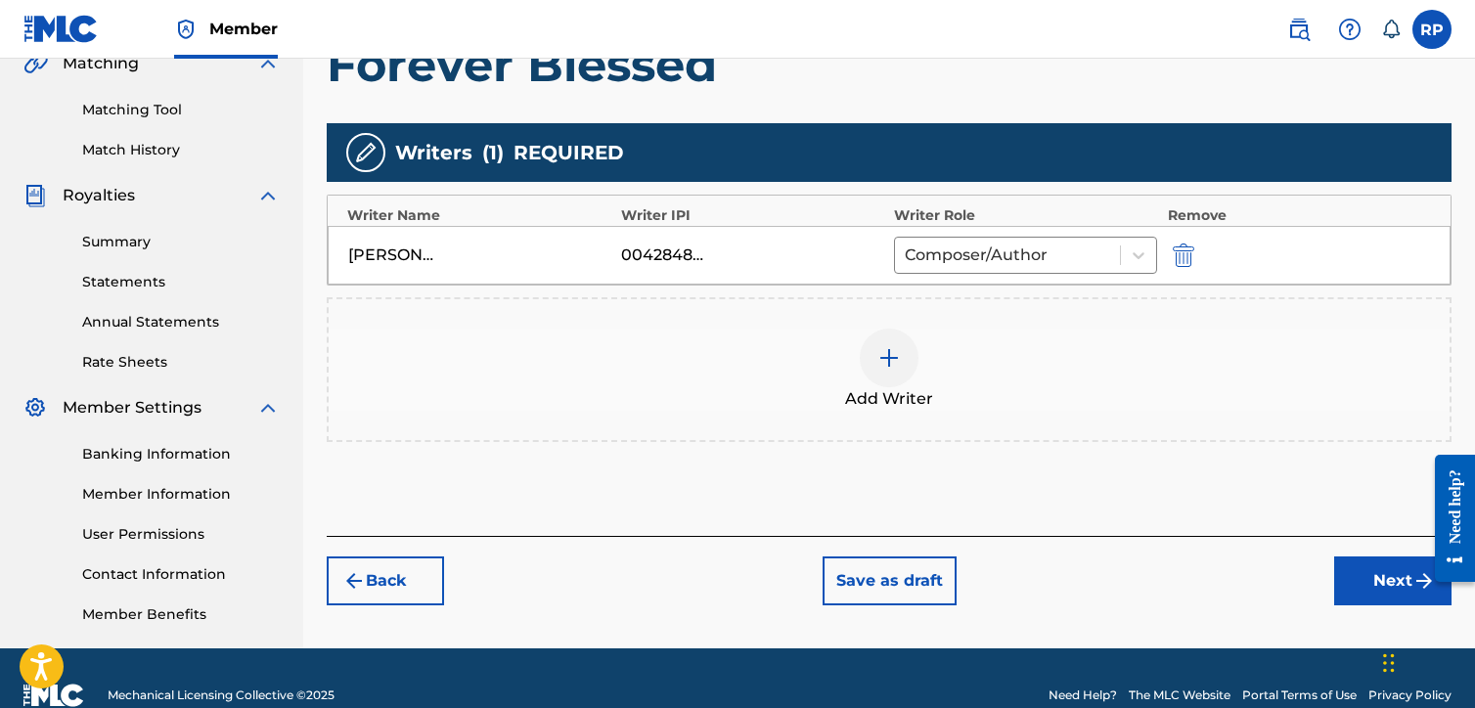
scroll to position [505, 0]
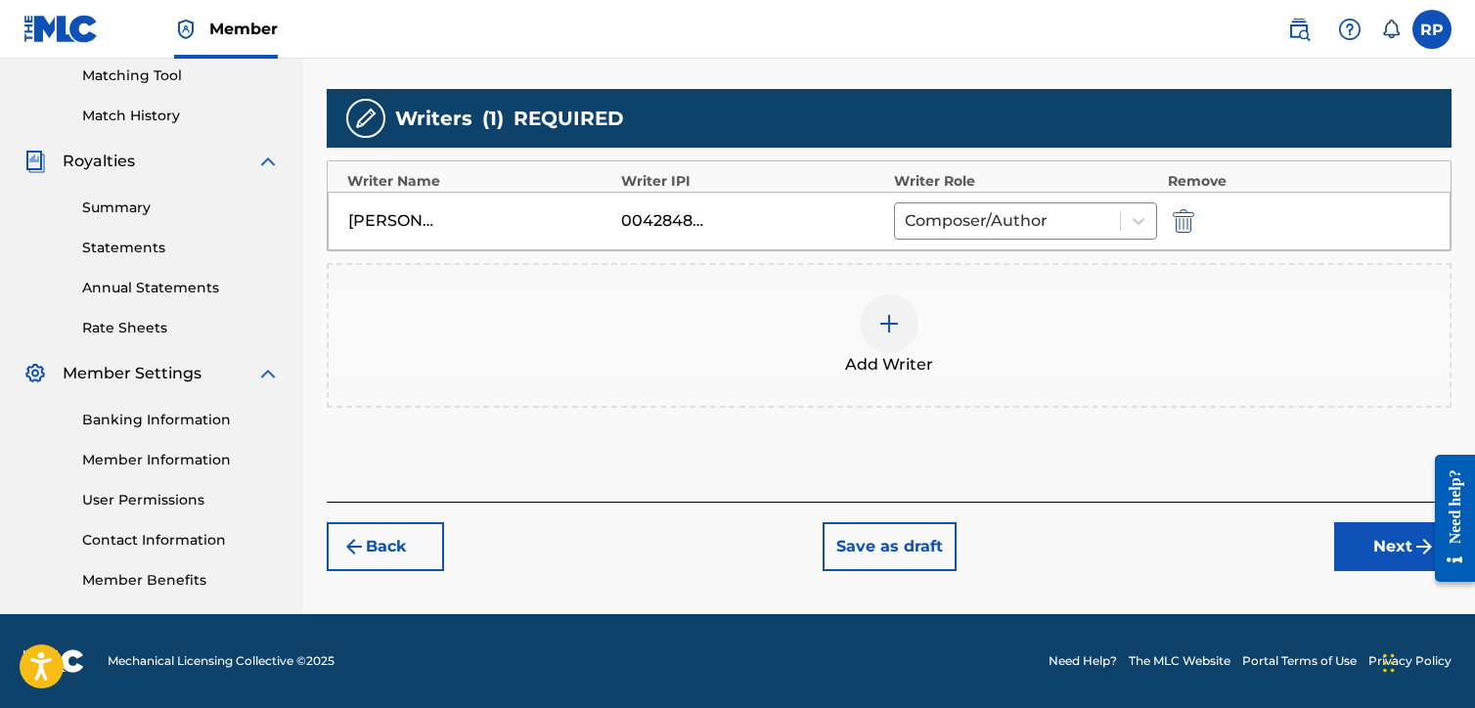
click at [1381, 536] on button "Next" at bounding box center [1392, 546] width 117 height 49
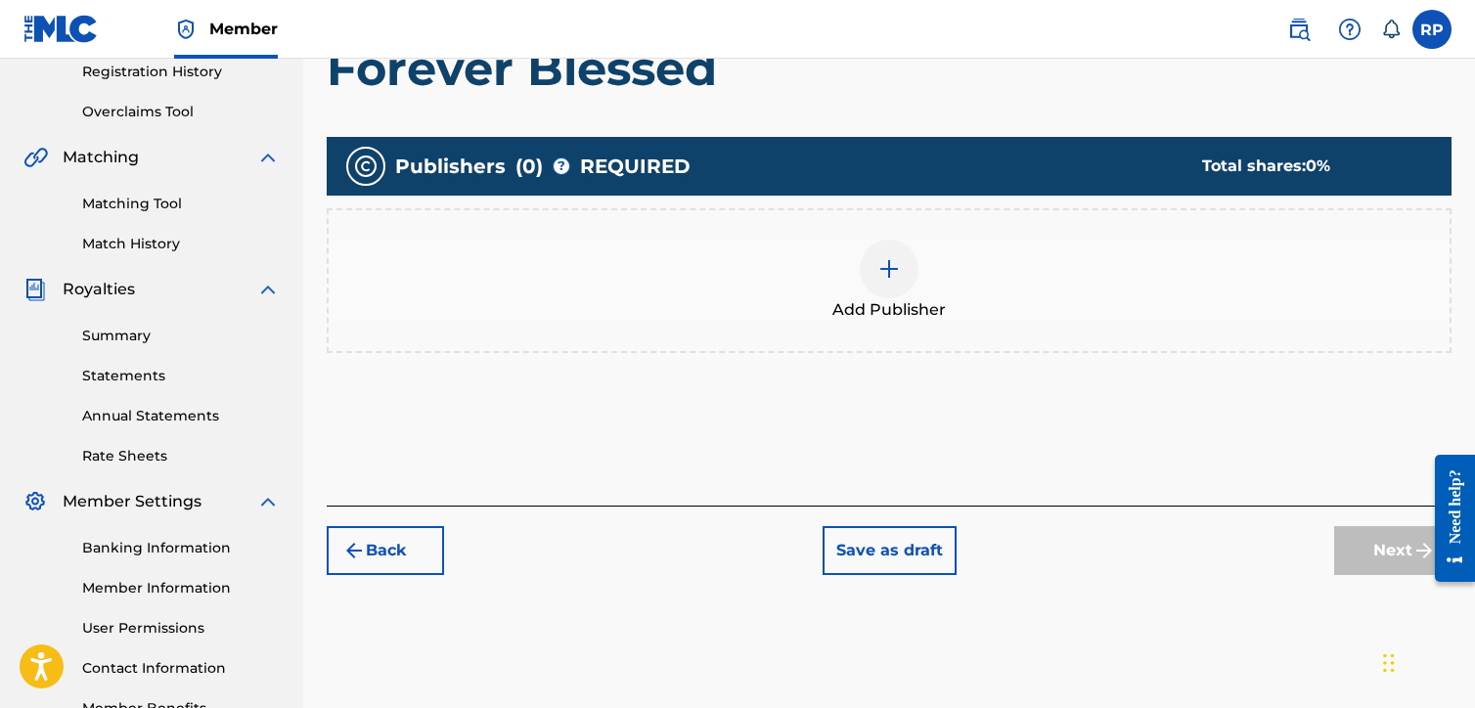
scroll to position [382, 0]
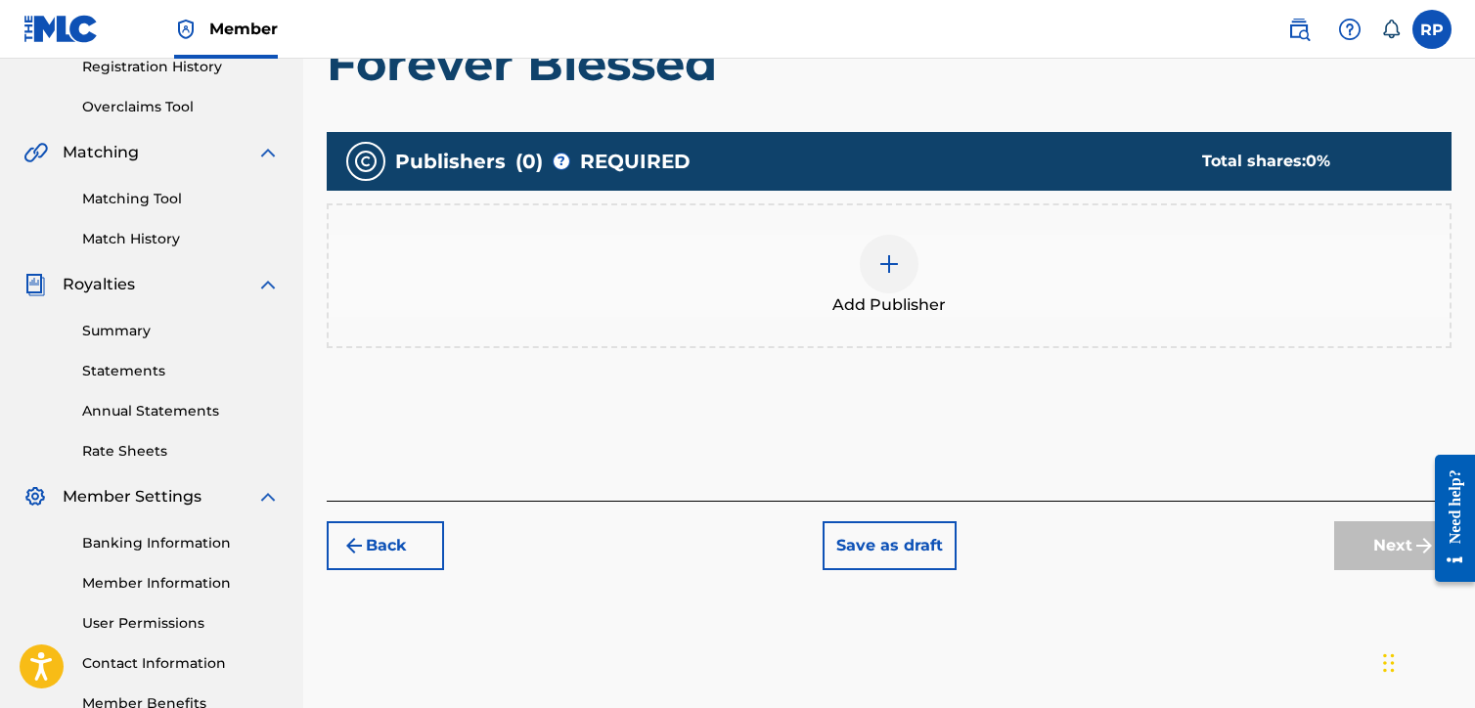
click at [890, 259] on img at bounding box center [889, 263] width 23 height 23
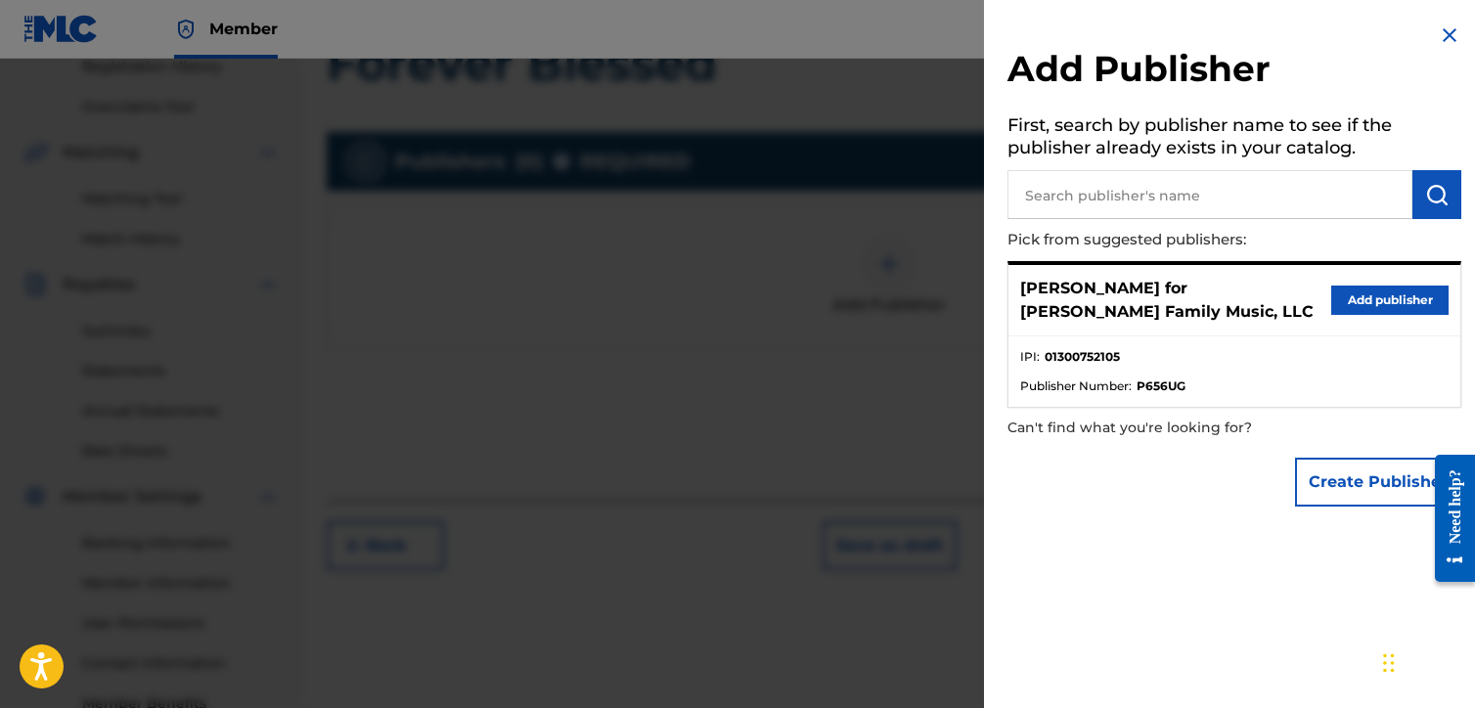
click at [1377, 295] on button "Add publisher" at bounding box center [1390, 300] width 117 height 29
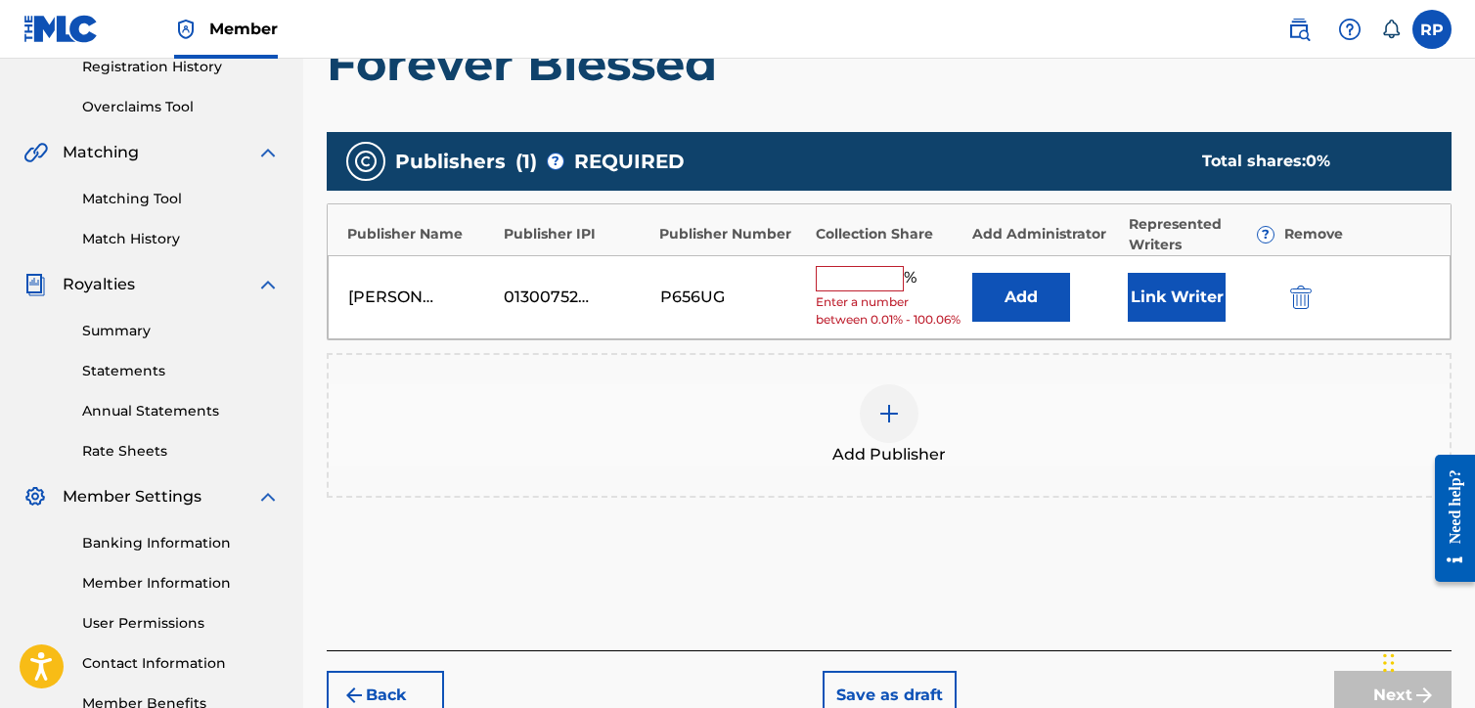
click at [859, 274] on input "text" at bounding box center [860, 278] width 88 height 25
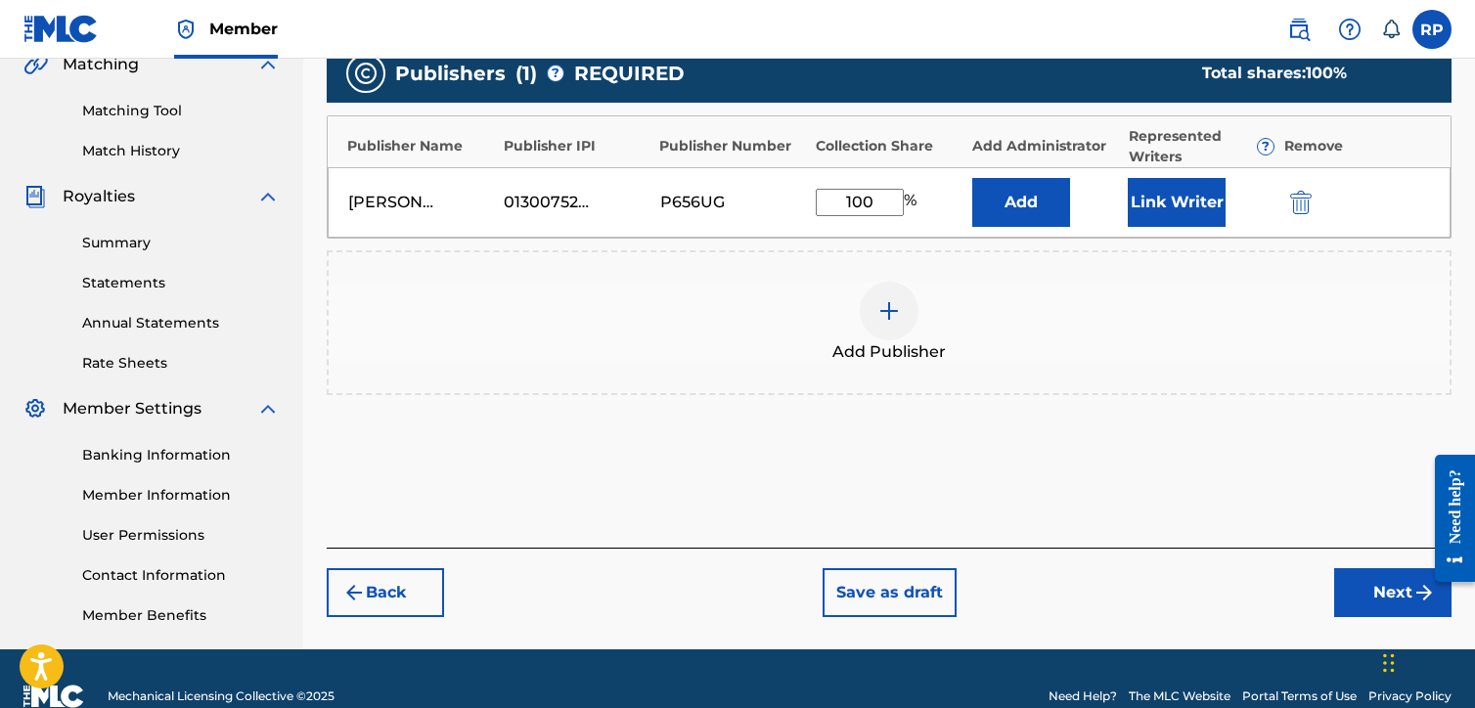
scroll to position [505, 0]
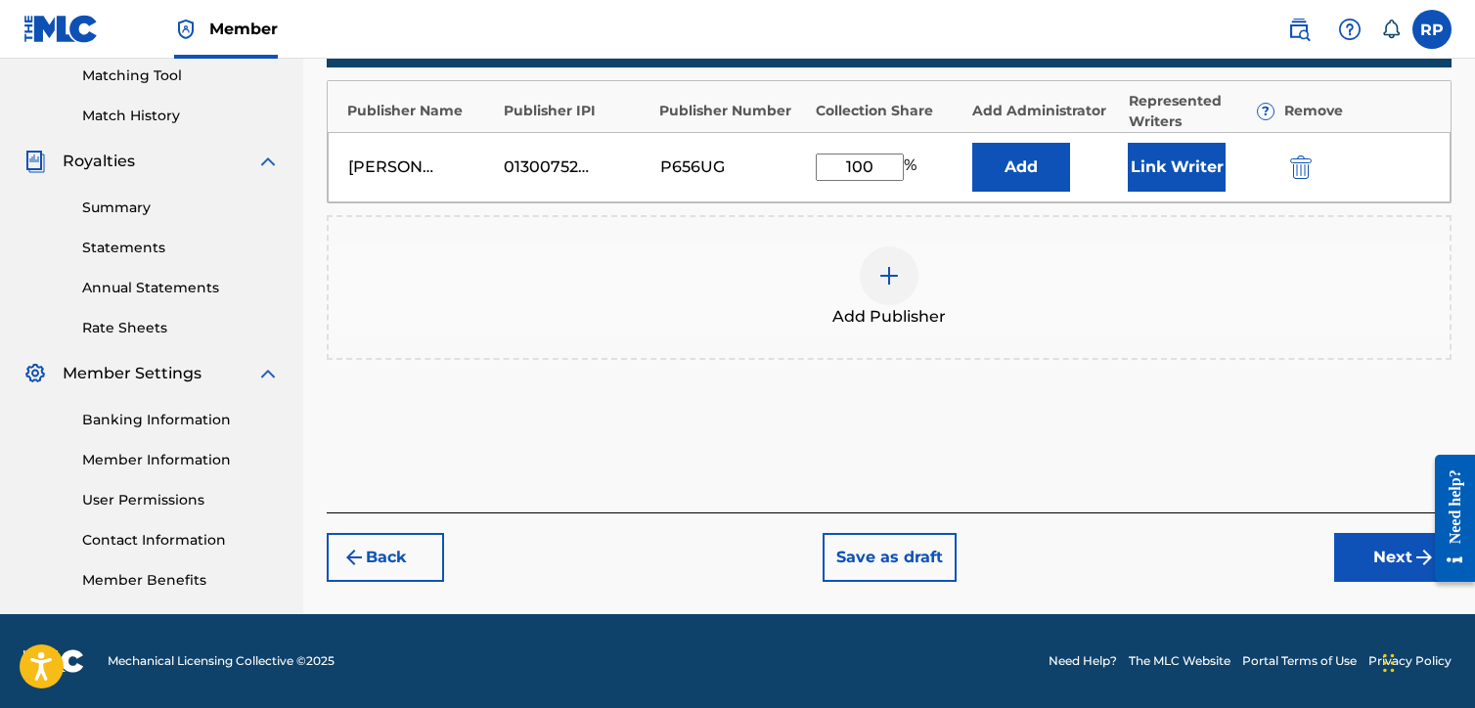
type input "100"
click at [1374, 555] on button "Next" at bounding box center [1392, 557] width 117 height 49
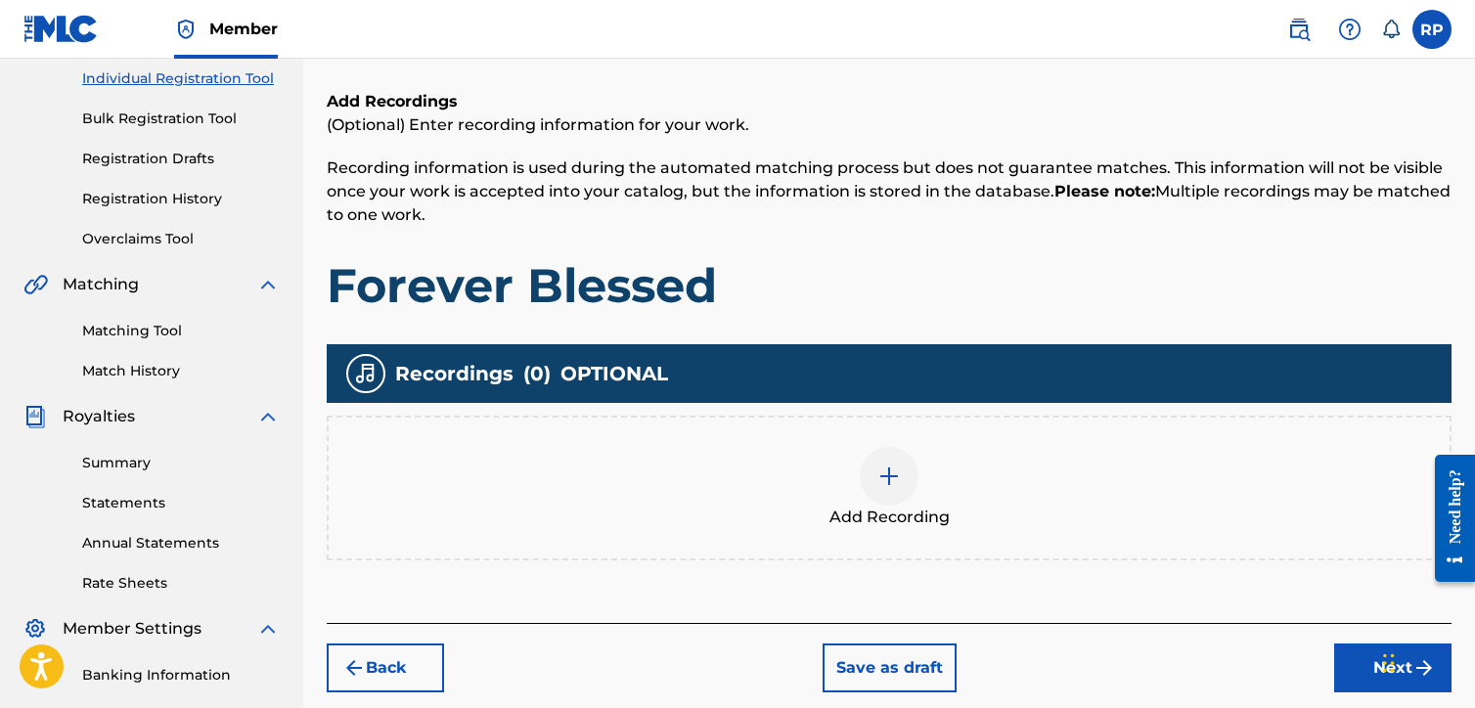
scroll to position [284, 0]
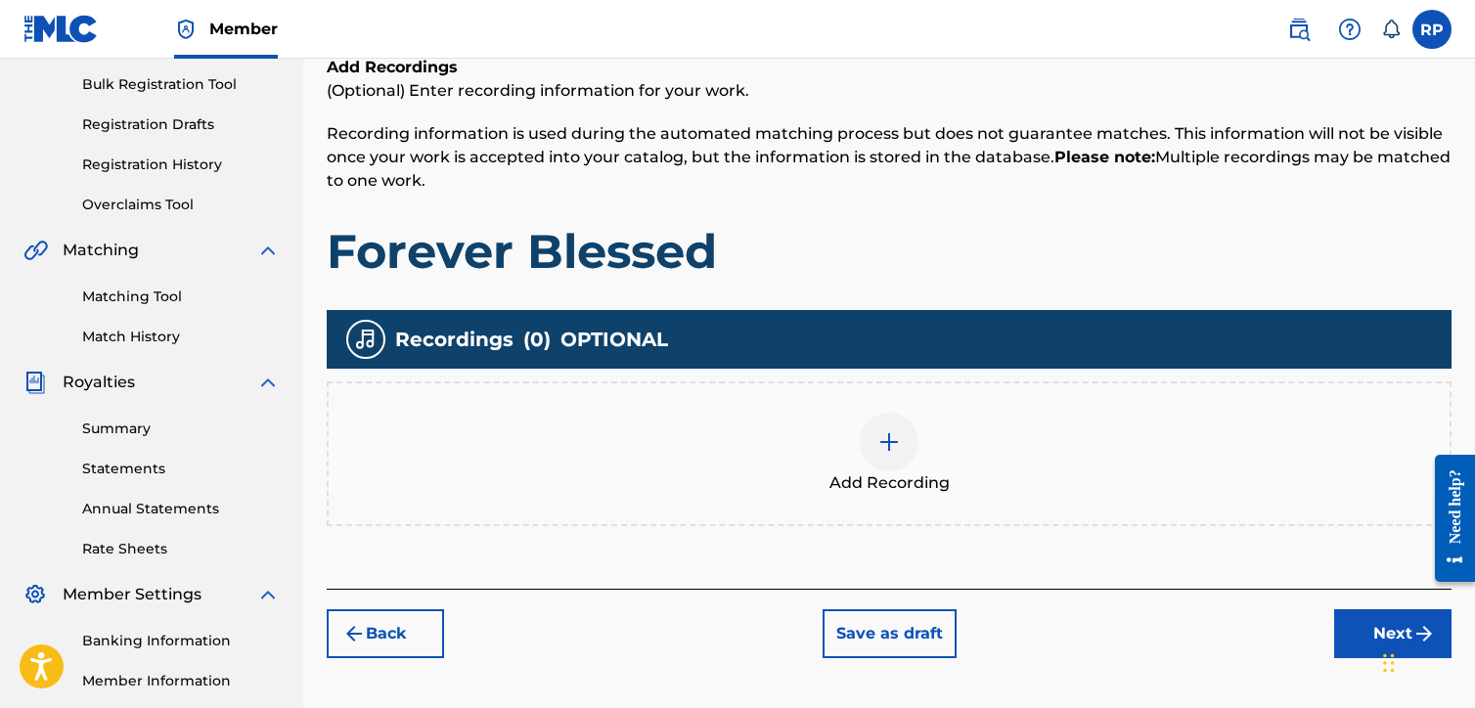
click at [1371, 625] on button "Next" at bounding box center [1392, 634] width 117 height 49
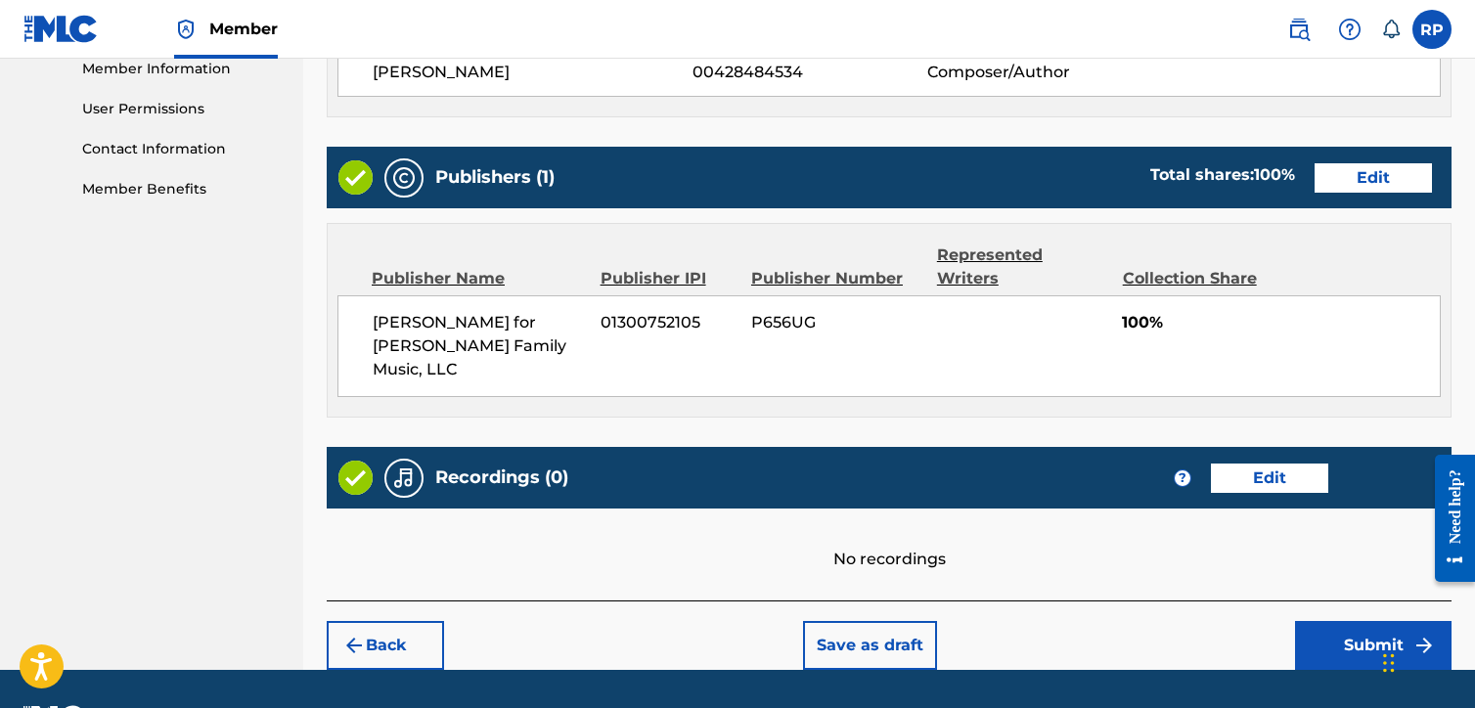
scroll to position [903, 0]
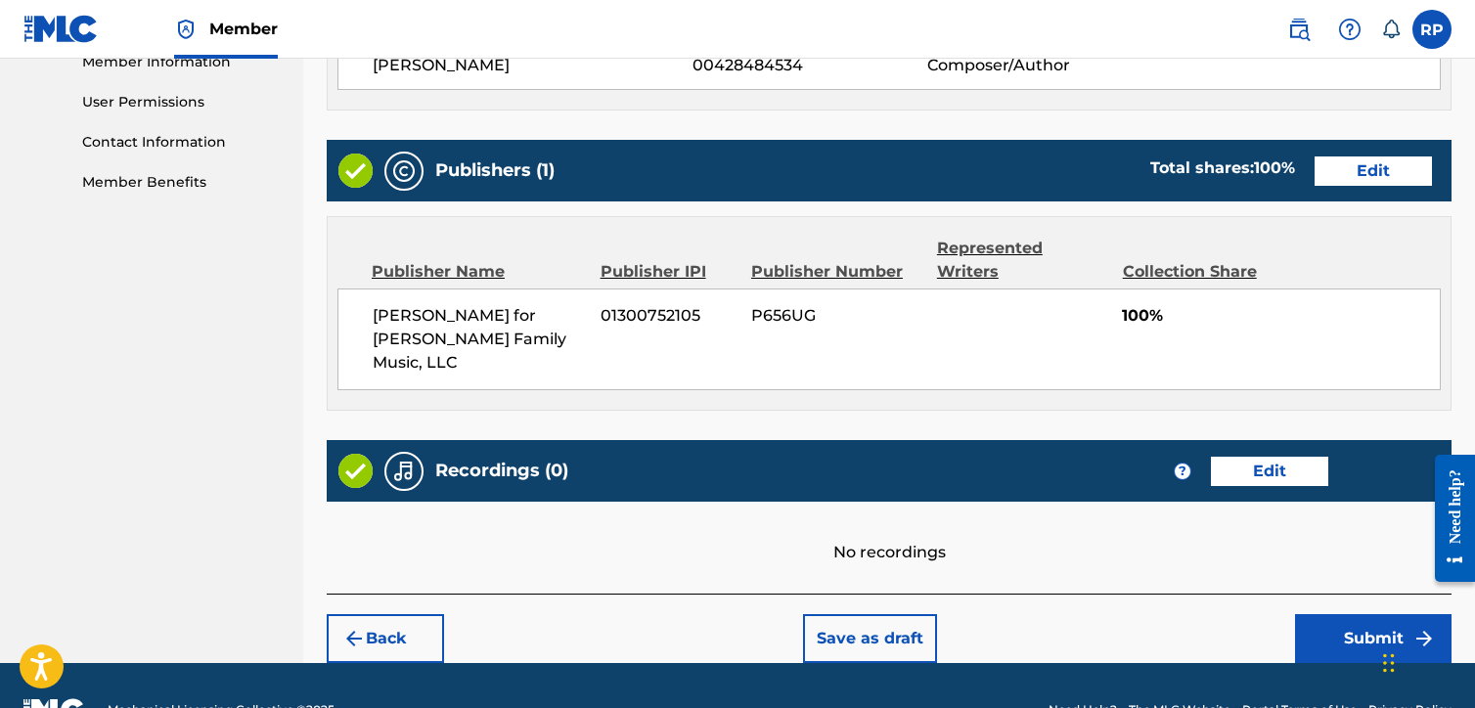
click at [1347, 614] on button "Submit" at bounding box center [1373, 638] width 157 height 49
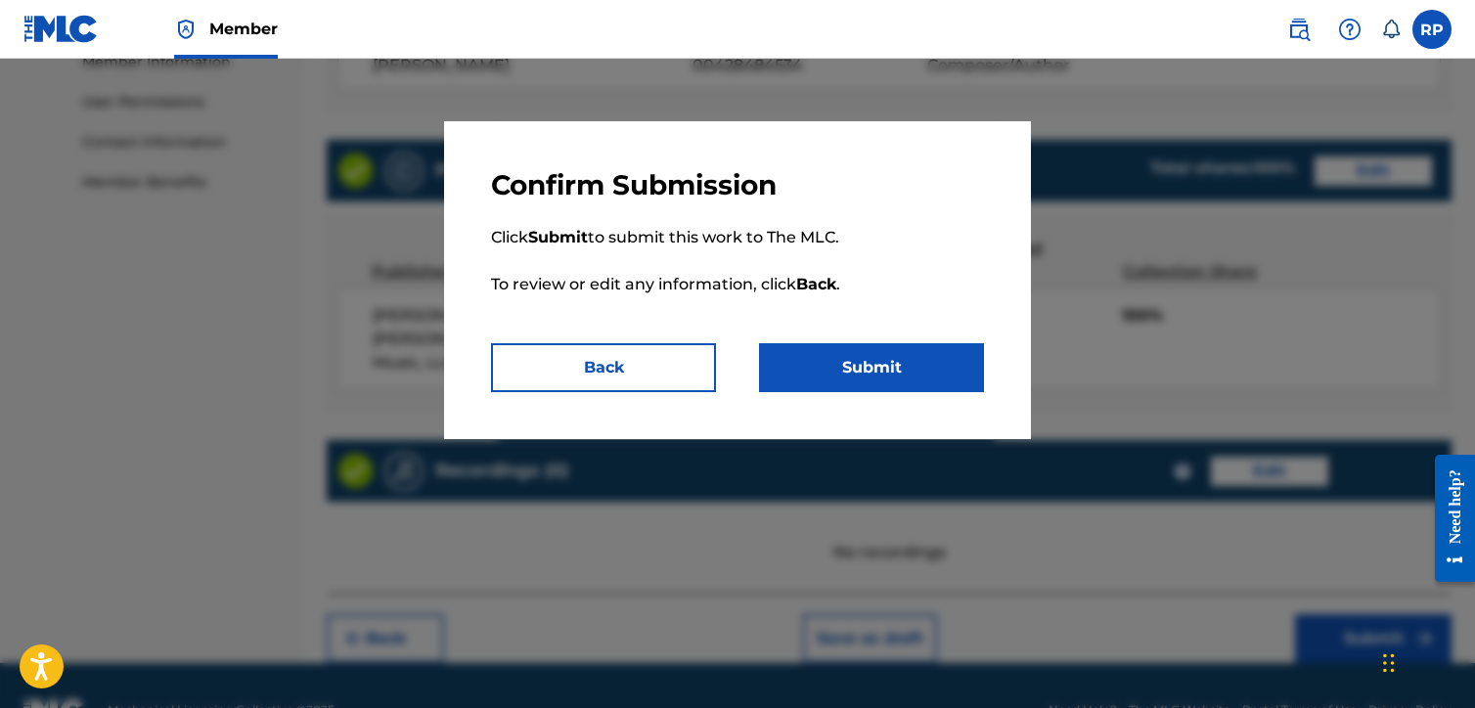
click at [839, 360] on button "Submit" at bounding box center [871, 367] width 225 height 49
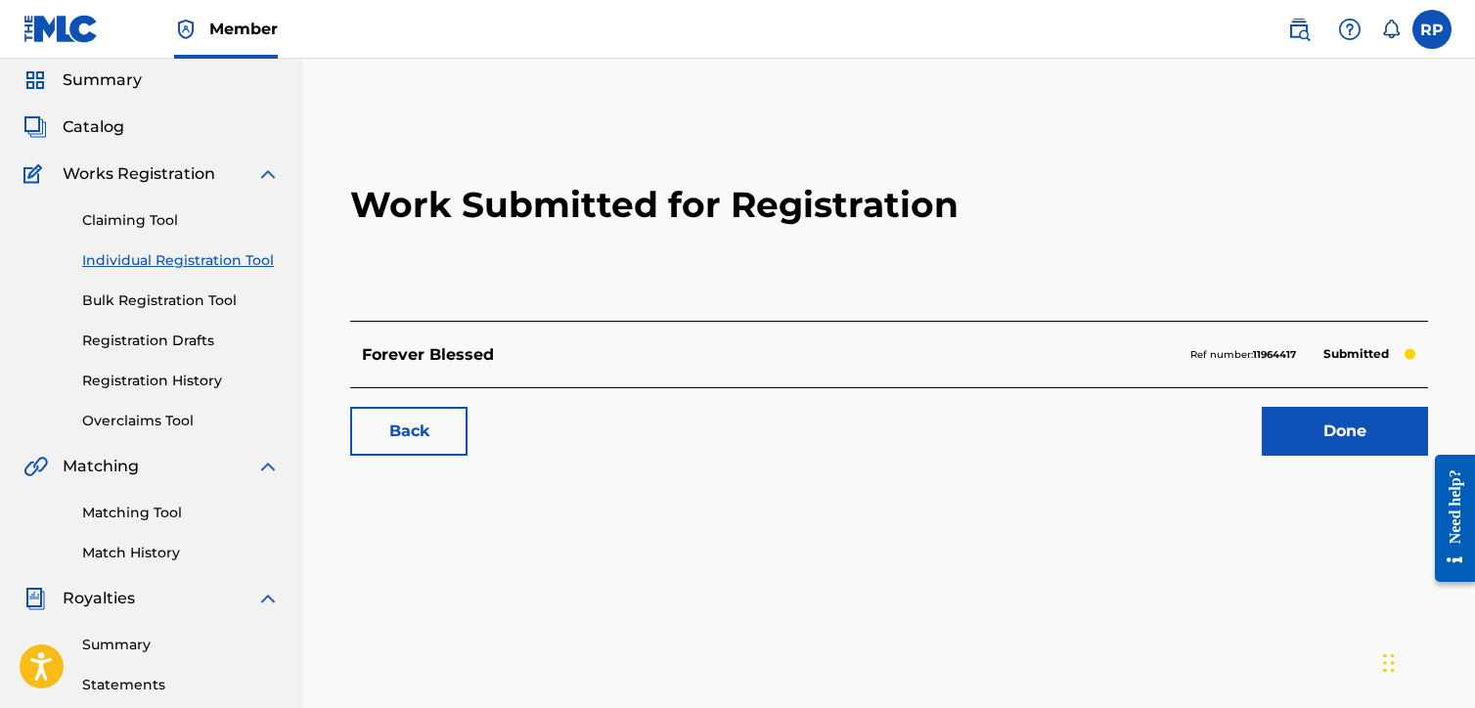
scroll to position [98, 0]
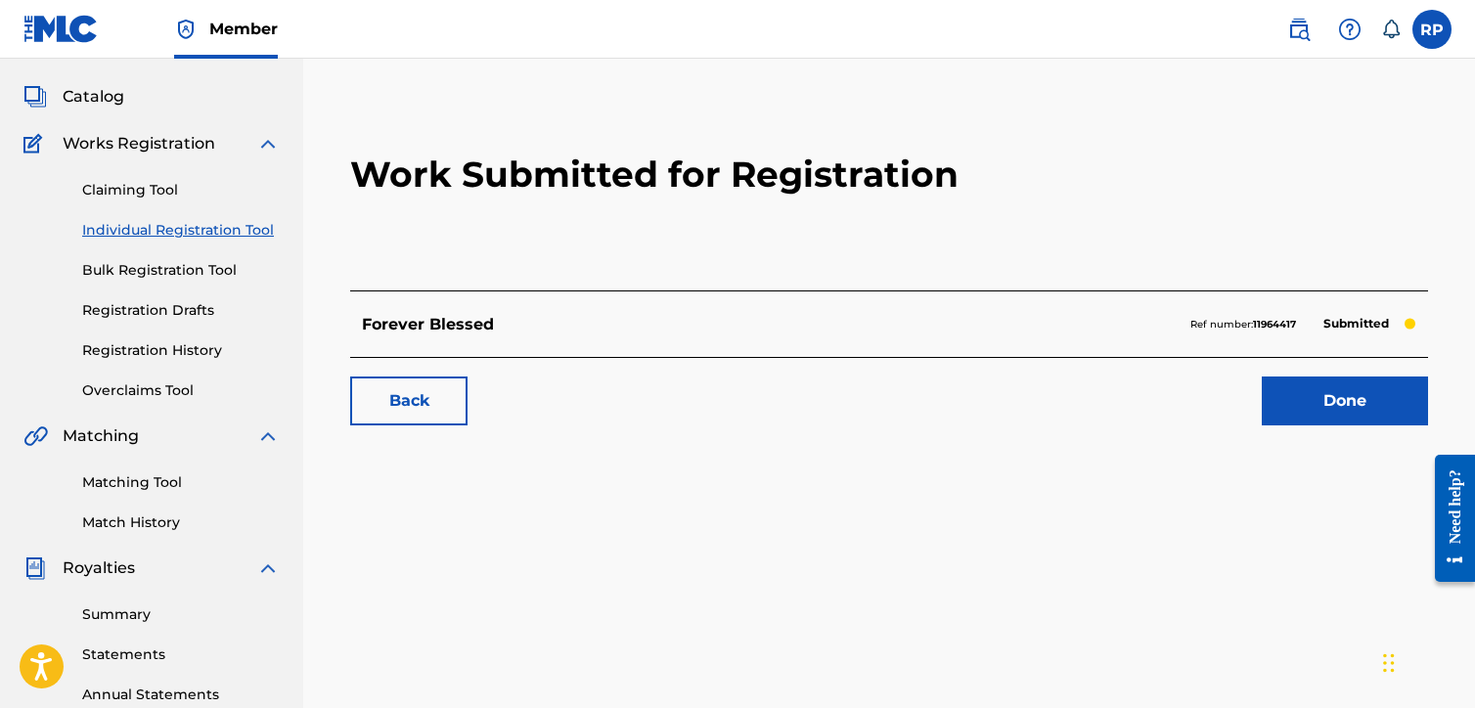
click at [1320, 398] on link "Done" at bounding box center [1345, 401] width 166 height 49
